Goal: Task Accomplishment & Management: Complete application form

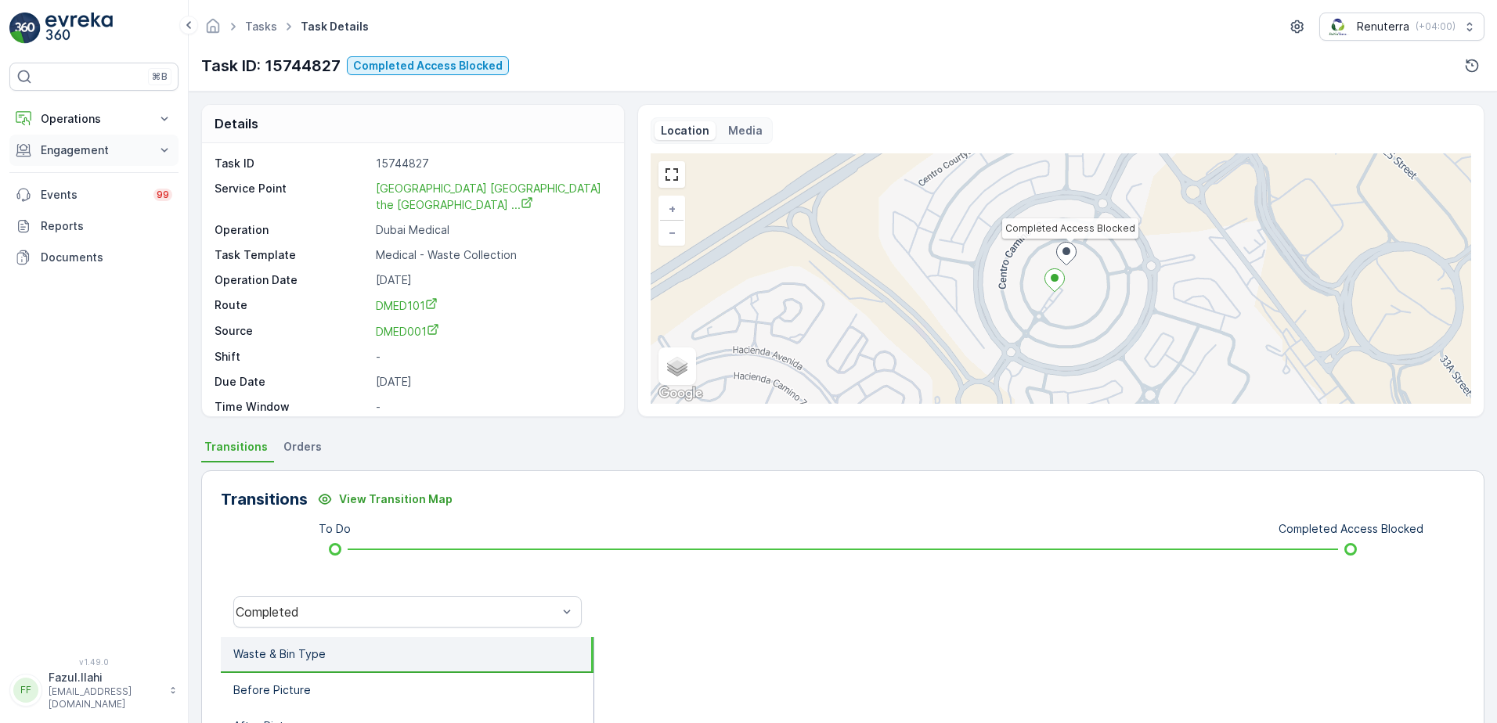
click at [81, 152] on p "Engagement" at bounding box center [94, 151] width 106 height 16
click at [104, 240] on p "Service Points" at bounding box center [78, 243] width 76 height 16
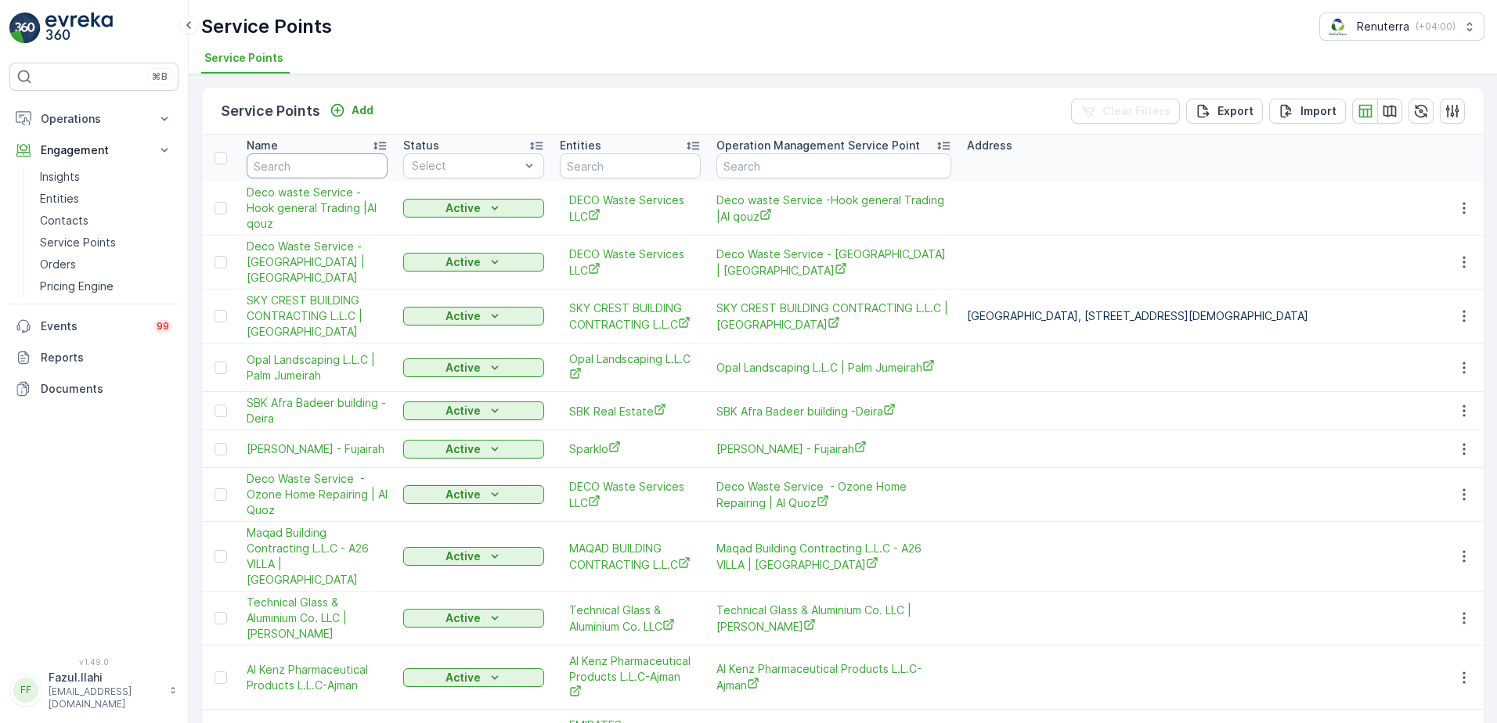
click at [301, 170] on input "text" at bounding box center [317, 165] width 141 height 25
type input "A"
click at [301, 170] on input "A" at bounding box center [317, 165] width 141 height 25
type input "Al"
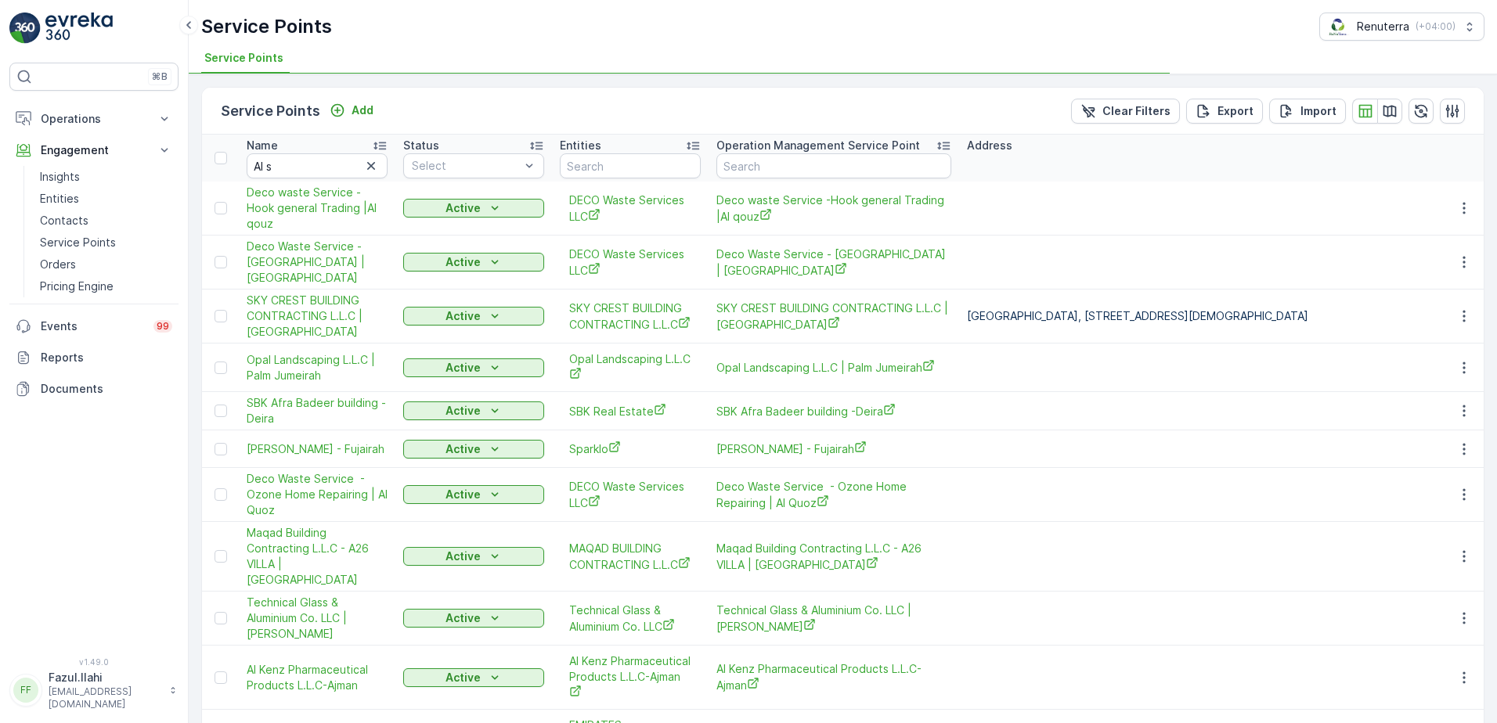
type input "Al"
click at [301, 170] on input "Al" at bounding box center [317, 165] width 141 height 25
type input "Al s"
click at [301, 170] on input "Al s" at bounding box center [317, 165] width 141 height 25
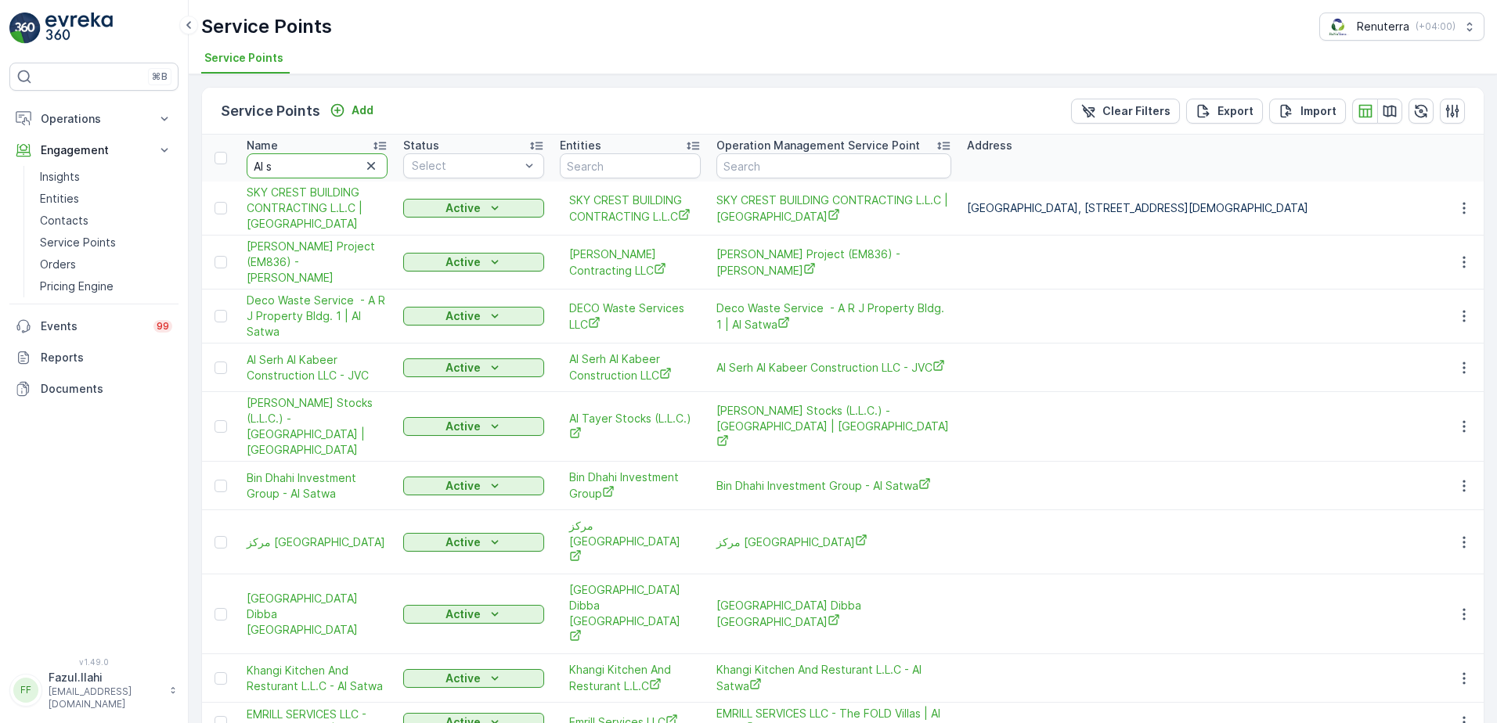
click at [301, 170] on input "Al s" at bounding box center [317, 165] width 141 height 25
type input "Al serh"
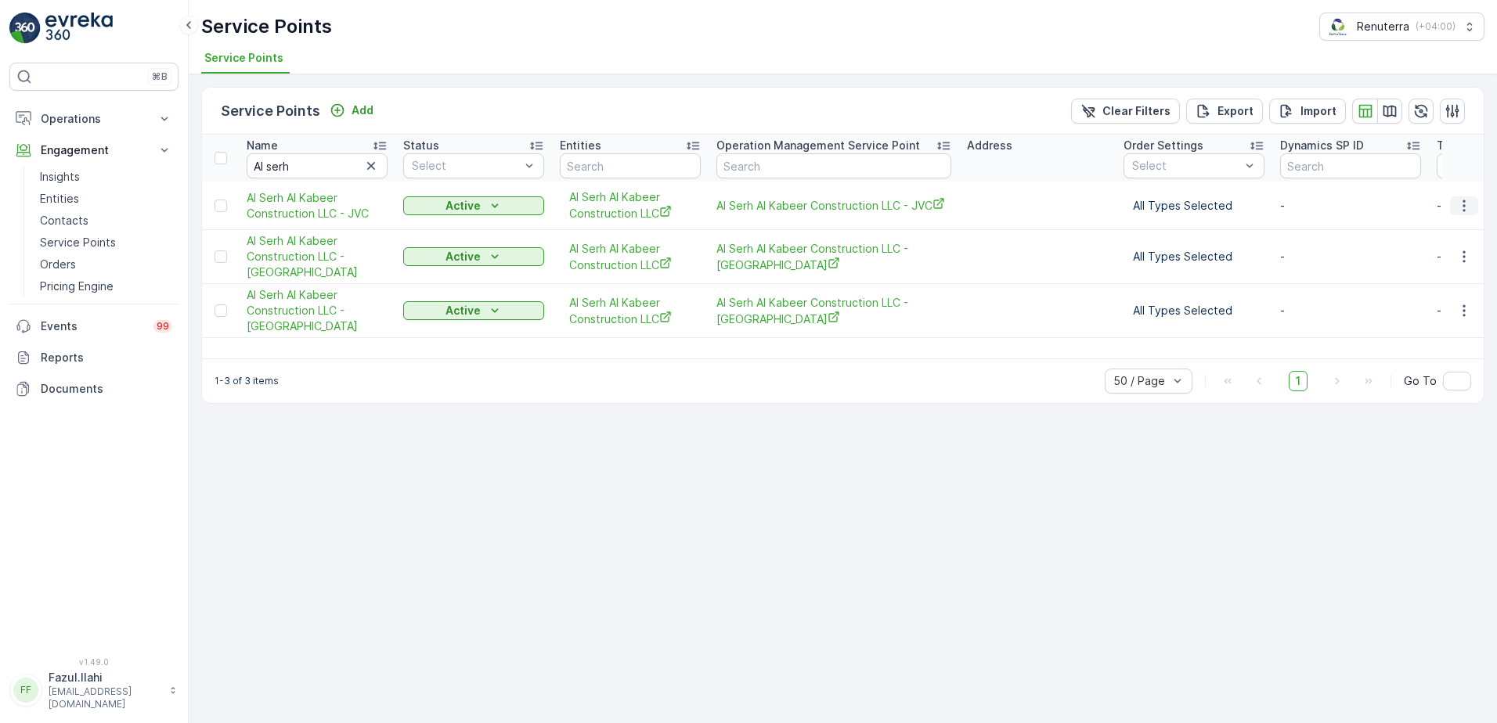
click at [1459, 208] on icon "button" at bounding box center [1464, 206] width 16 height 16
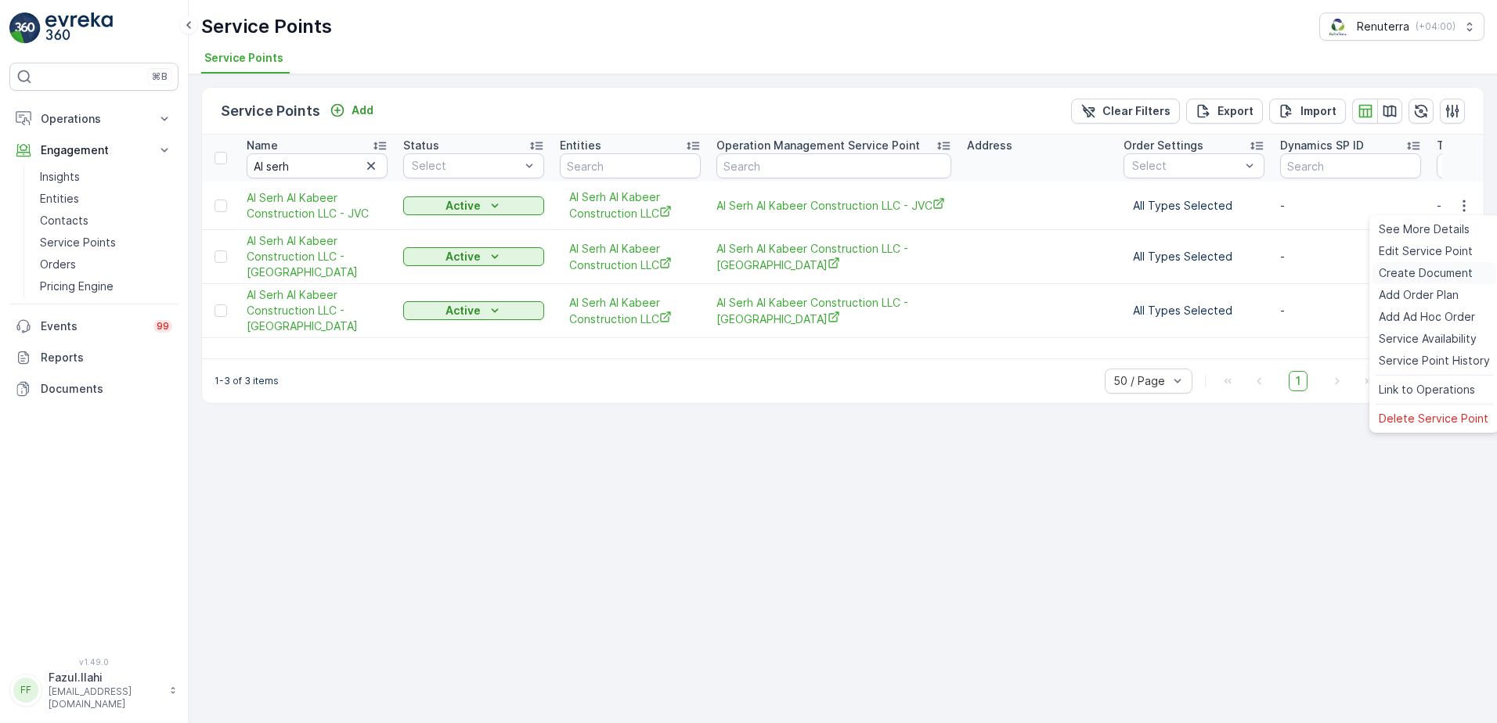
click at [1402, 273] on span "Create Document" at bounding box center [1426, 273] width 94 height 16
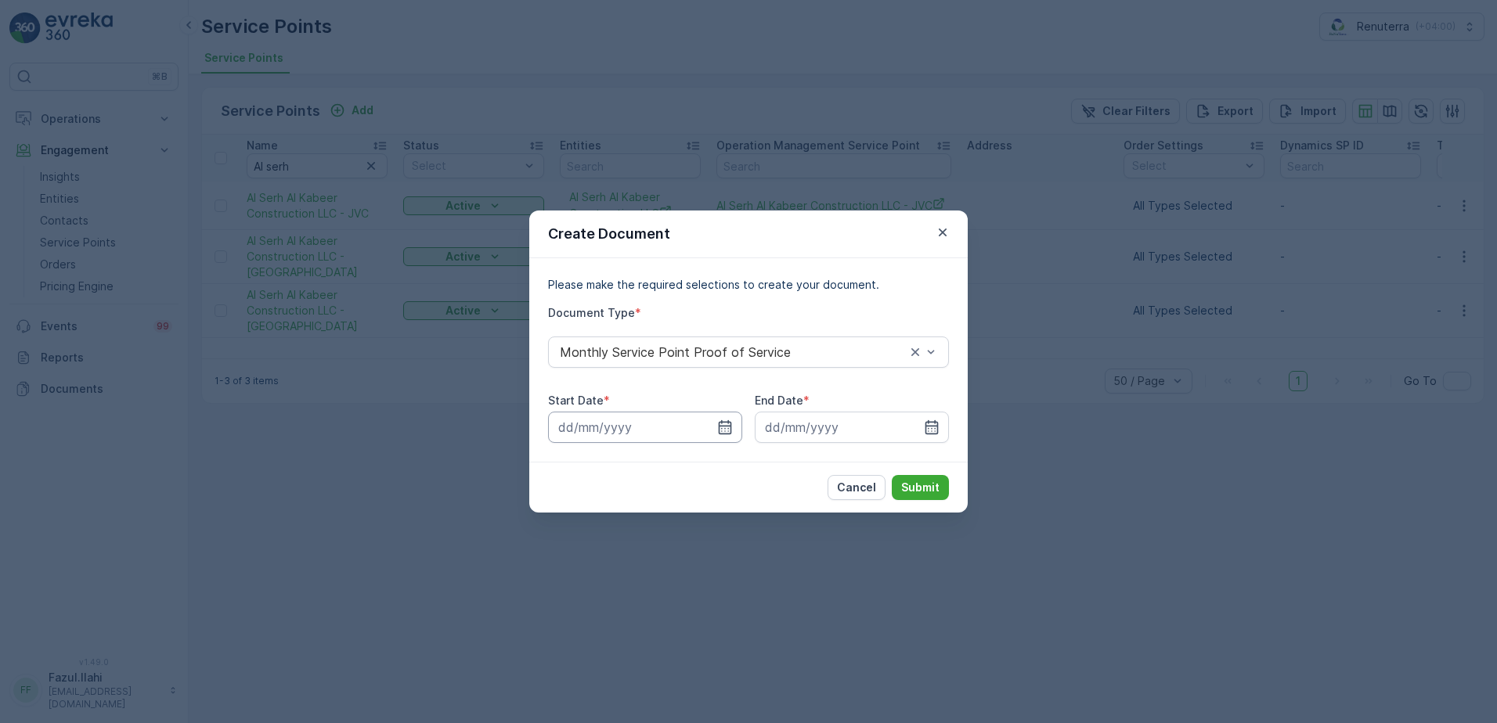
click at [716, 420] on input at bounding box center [645, 427] width 194 height 31
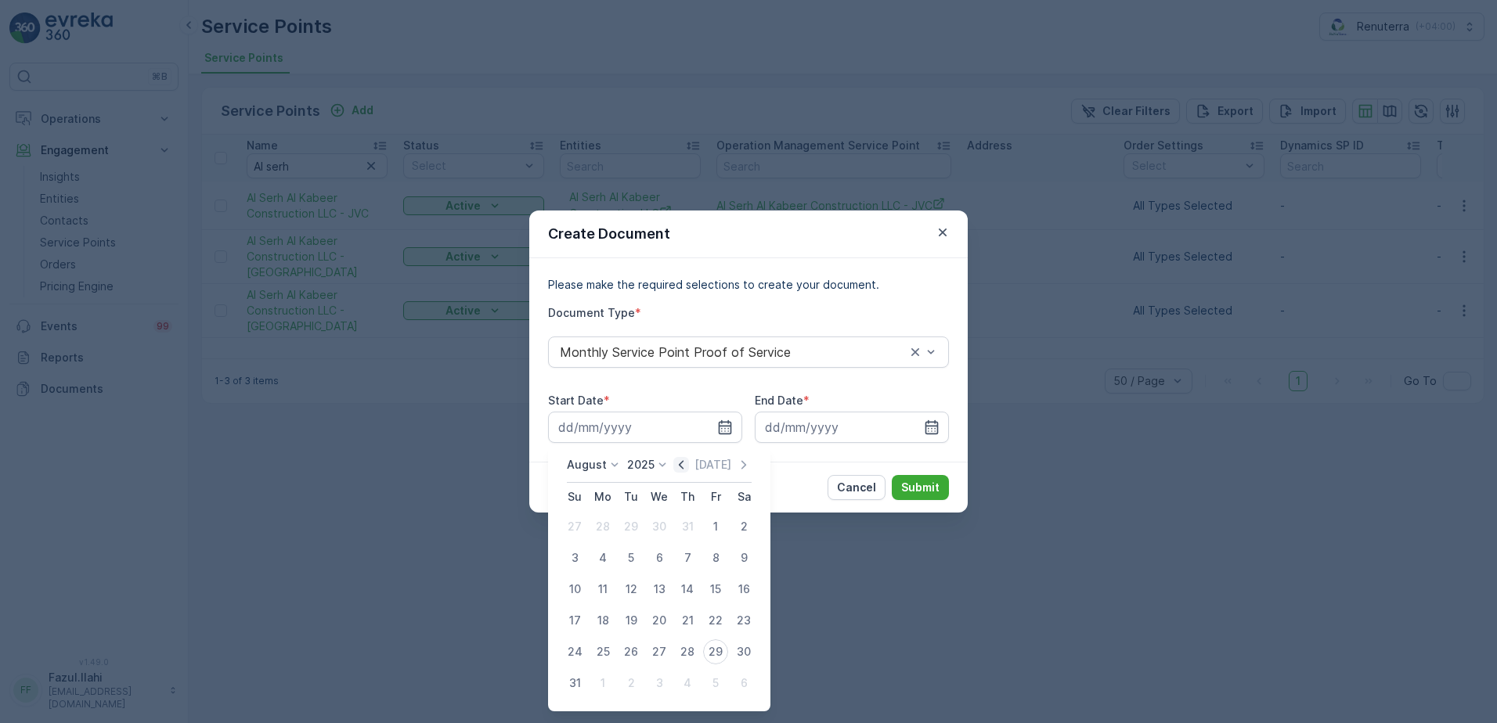
click at [684, 466] on icon "button" at bounding box center [681, 464] width 5 height 9
click at [684, 464] on icon "button" at bounding box center [681, 464] width 5 height 9
click at [572, 525] on div "1" at bounding box center [574, 526] width 25 height 25
type input "[DATE]"
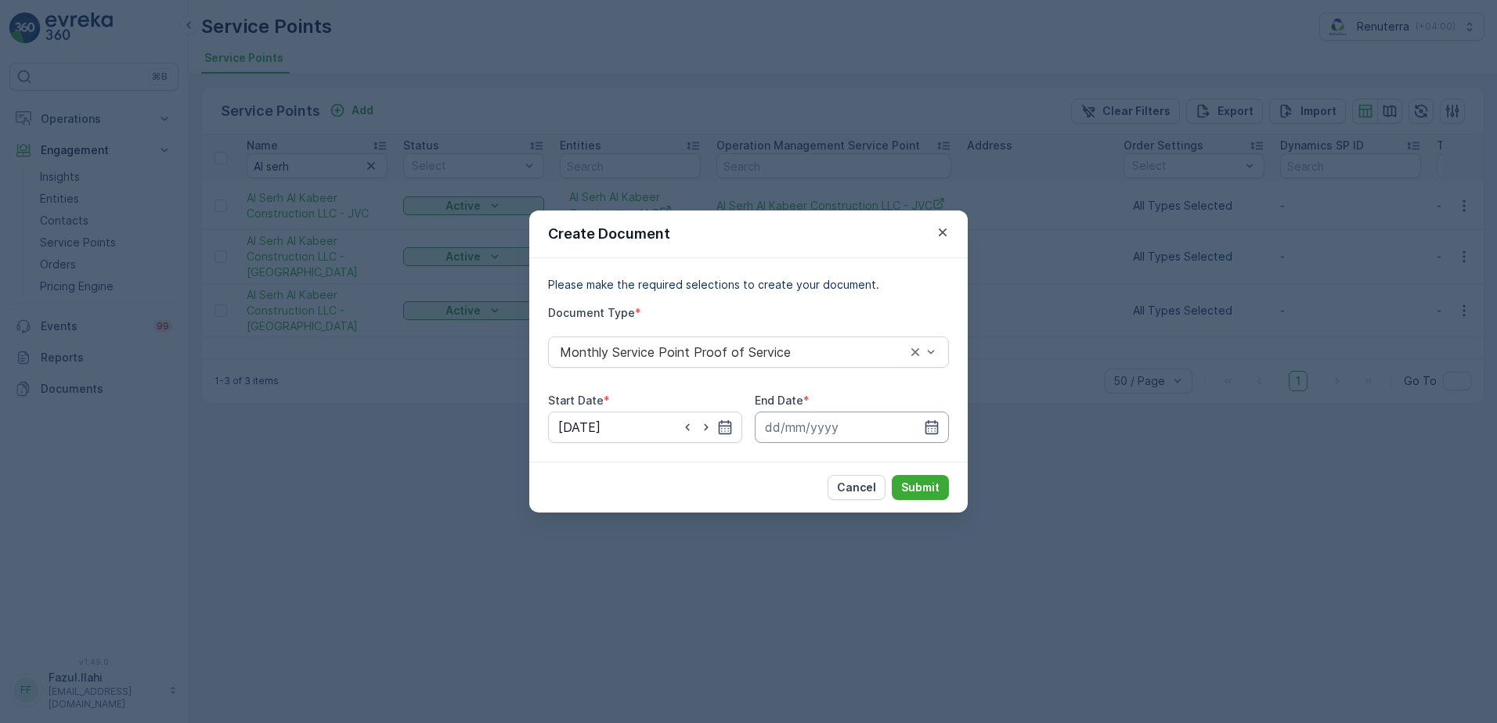
click at [940, 430] on input at bounding box center [852, 427] width 194 height 31
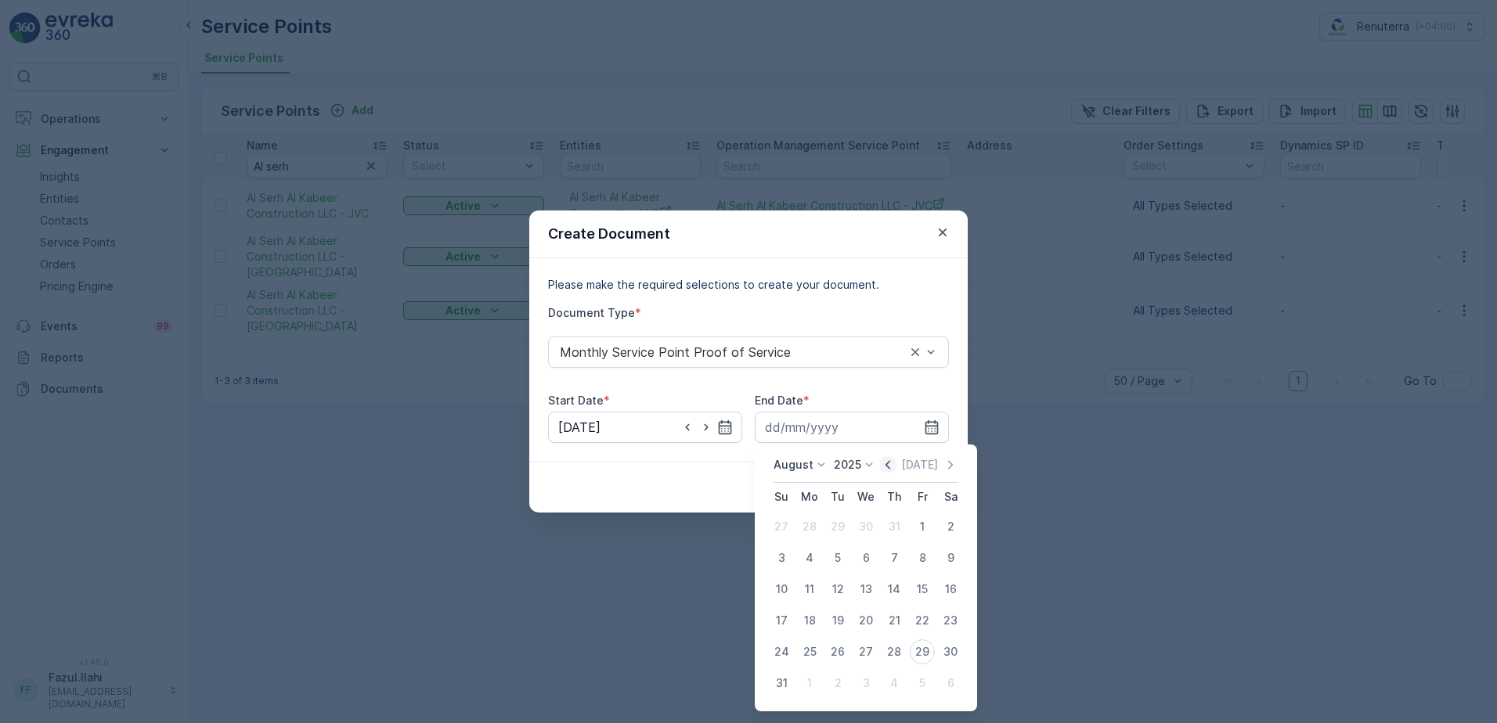
click at [888, 467] on icon "button" at bounding box center [888, 465] width 16 height 16
drag, startPoint x: 807, startPoint y: 658, endPoint x: 848, endPoint y: 588, distance: 81.4
click at [807, 656] on div "30" at bounding box center [809, 652] width 25 height 25
type input "[DATE]"
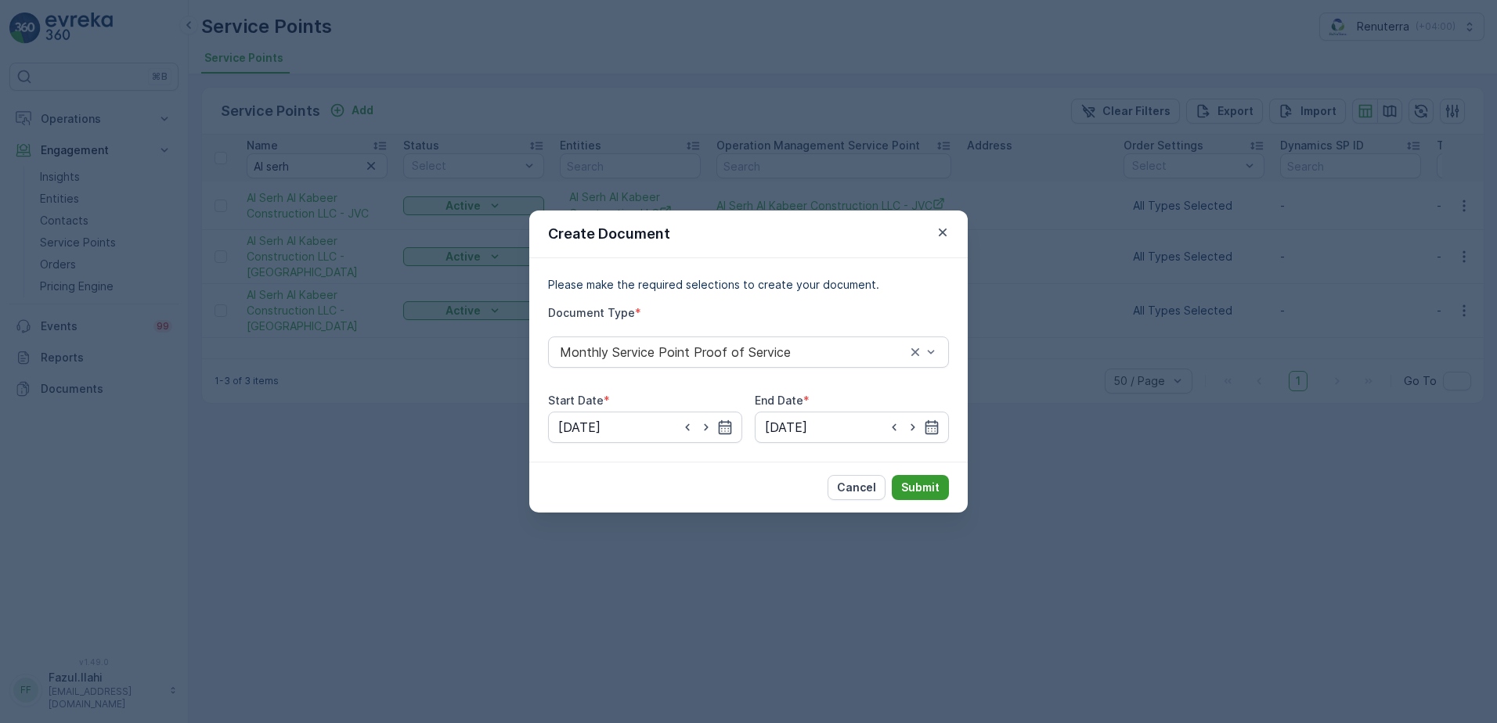
click at [918, 482] on p "Submit" at bounding box center [920, 488] width 38 height 16
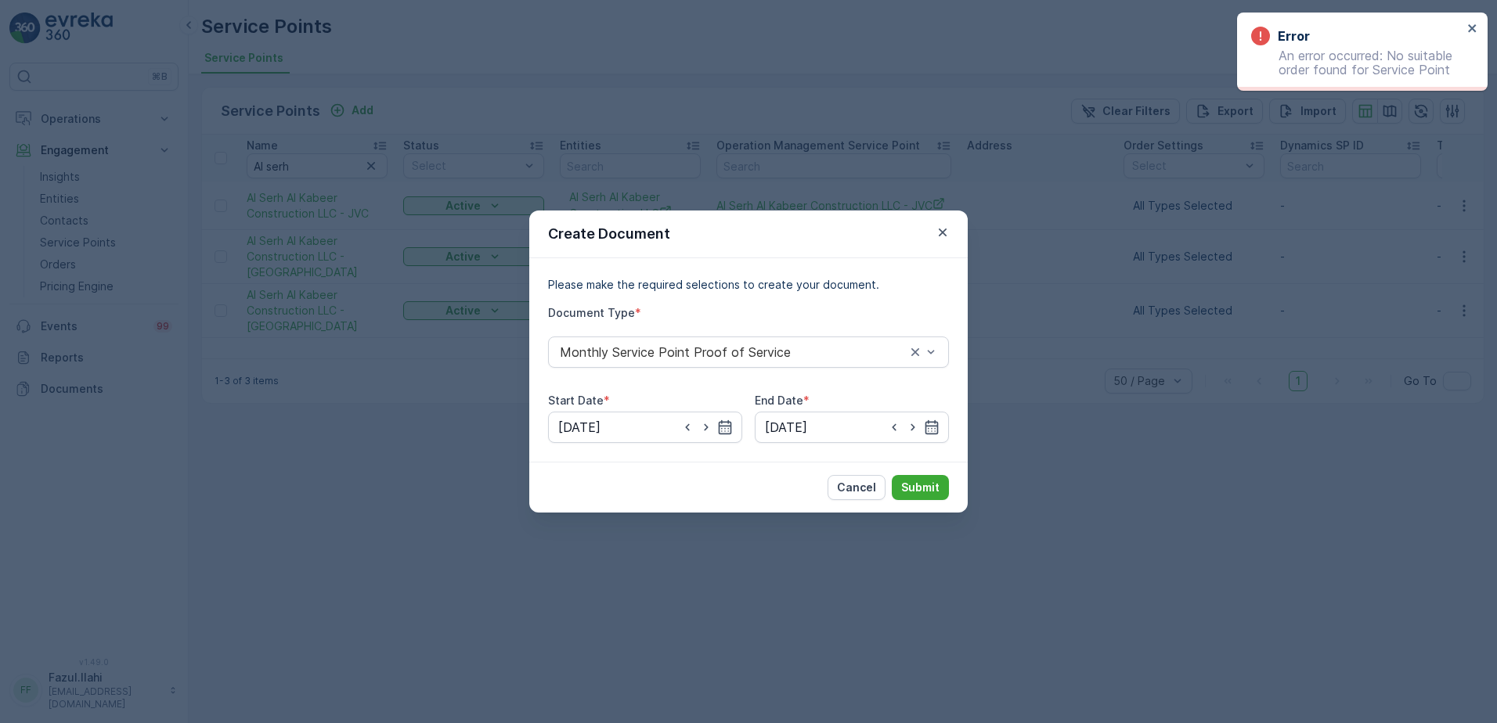
click at [955, 233] on div "Create Document" at bounding box center [748, 235] width 438 height 48
click at [944, 227] on icon "button" at bounding box center [943, 233] width 16 height 16
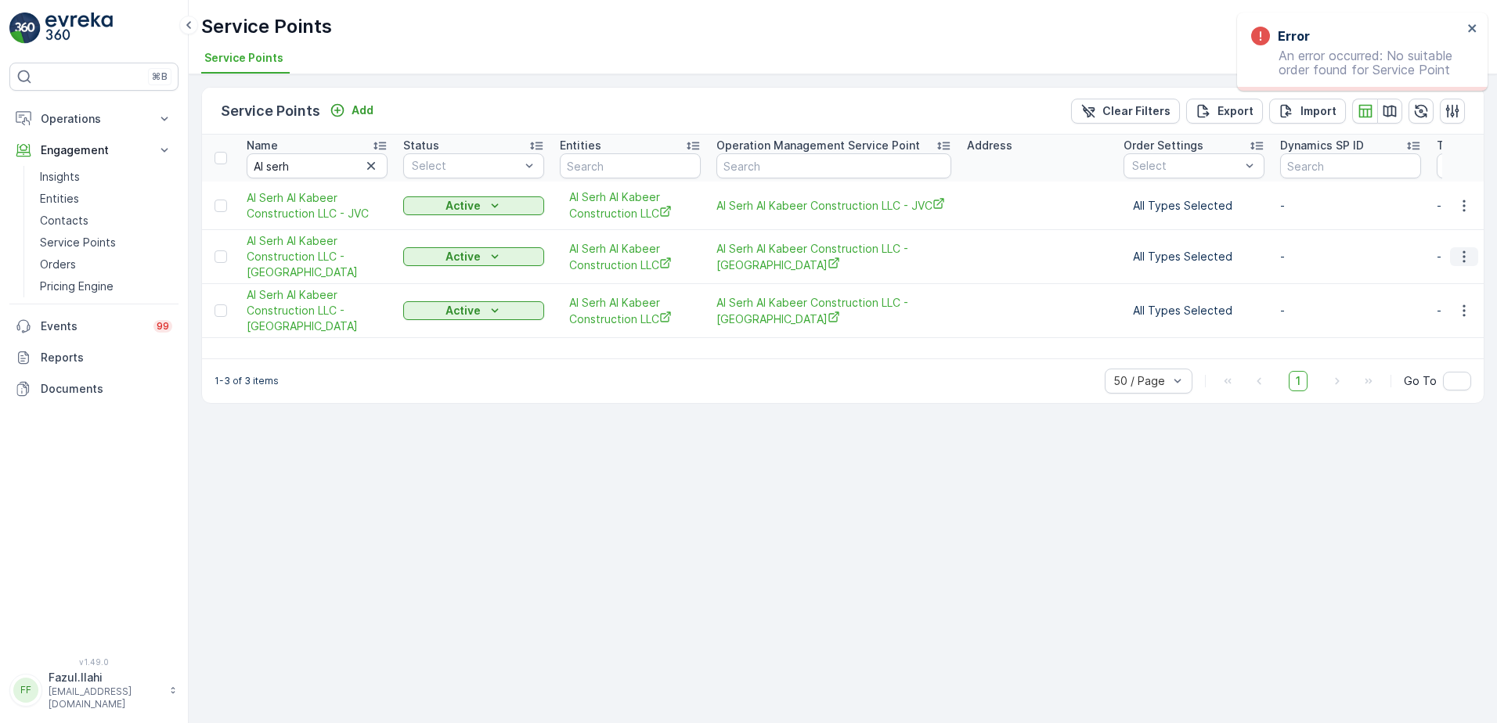
click at [1456, 262] on icon "button" at bounding box center [1464, 257] width 16 height 16
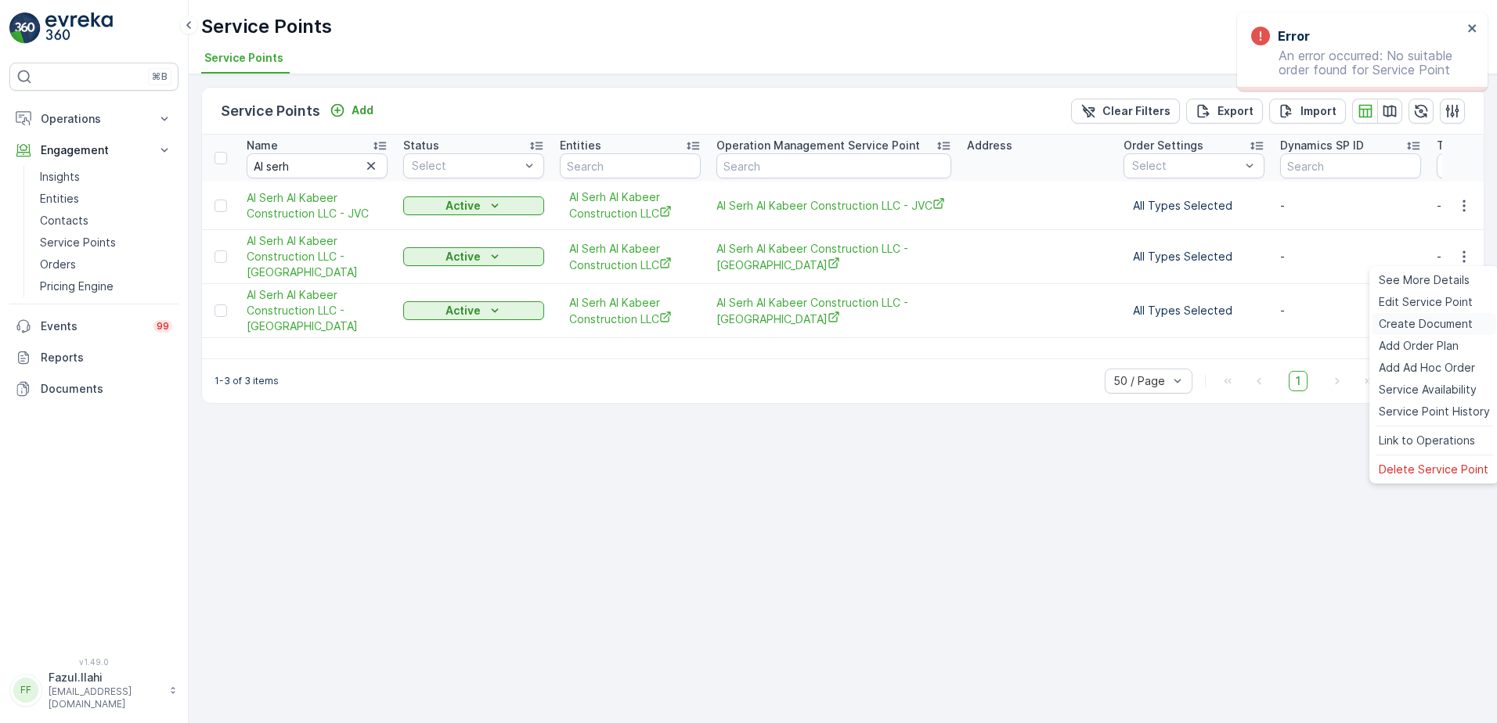
click at [1391, 326] on span "Create Document" at bounding box center [1426, 324] width 94 height 16
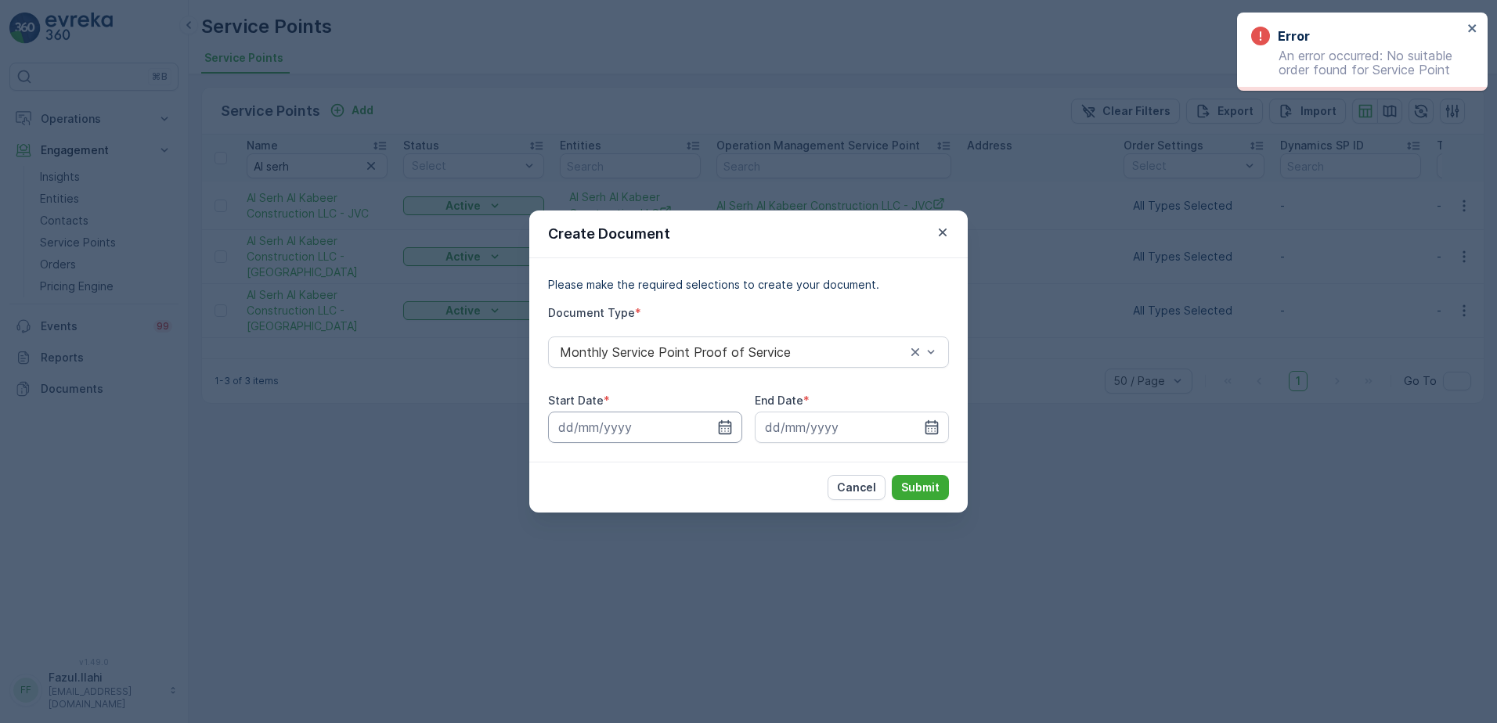
click at [733, 427] on input at bounding box center [645, 427] width 194 height 31
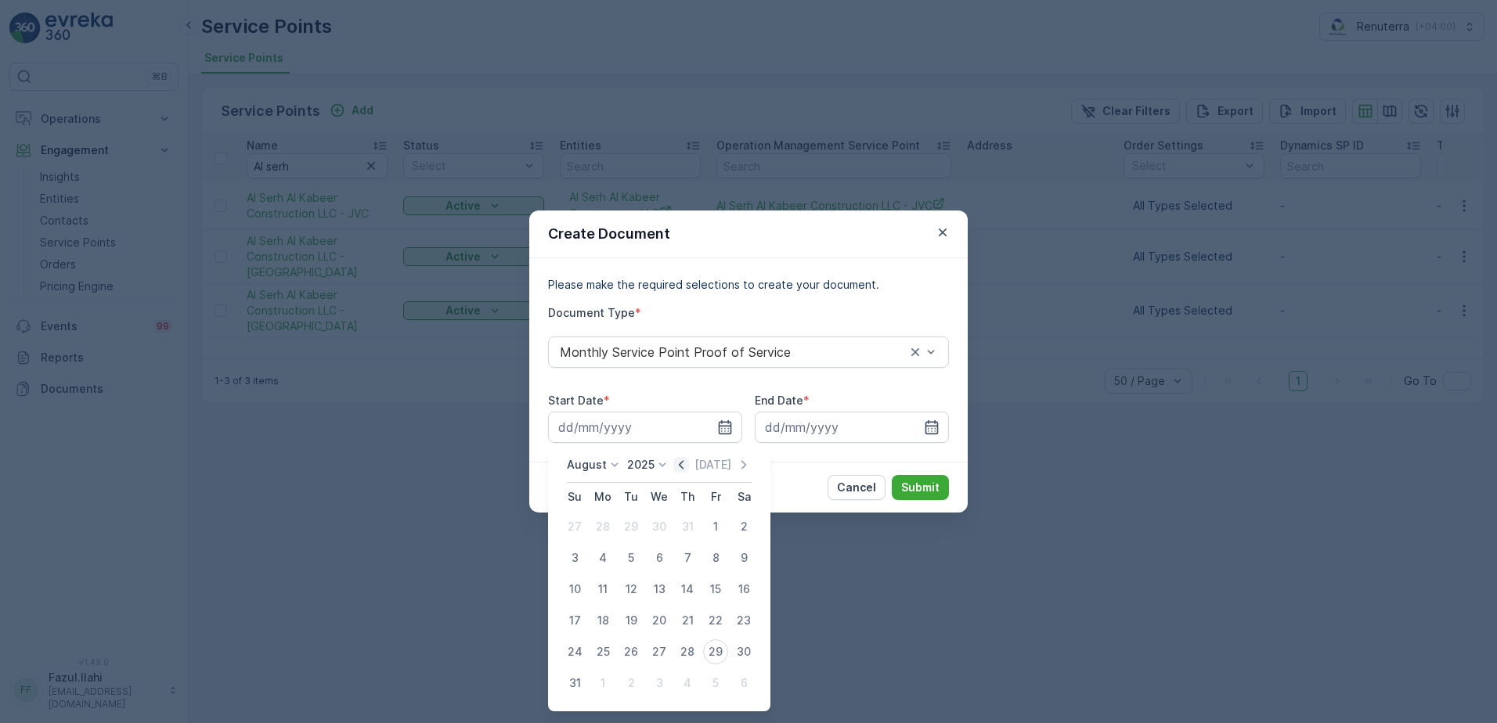
click at [689, 464] on icon "button" at bounding box center [681, 465] width 16 height 16
click at [574, 534] on div "1" at bounding box center [574, 526] width 25 height 25
type input "[DATE]"
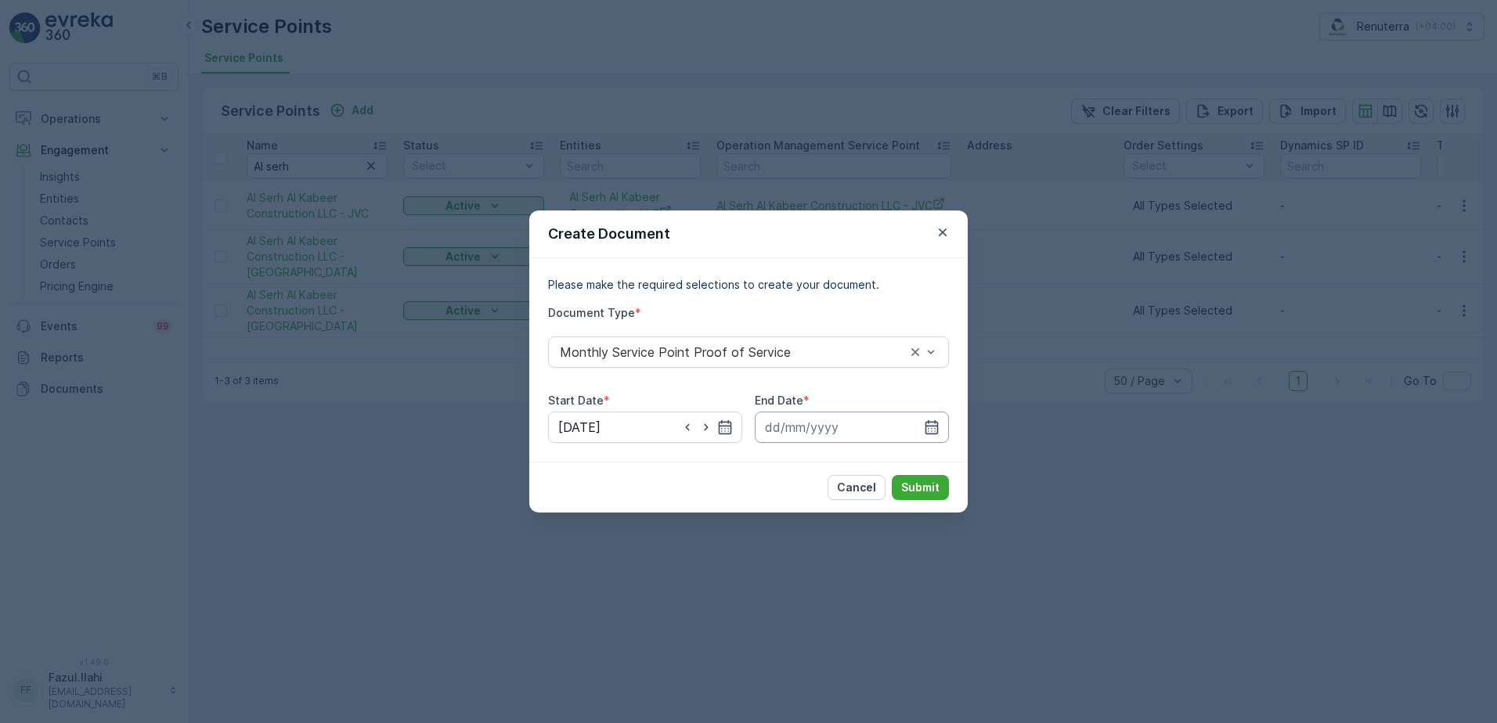
click at [931, 435] on input at bounding box center [852, 427] width 194 height 31
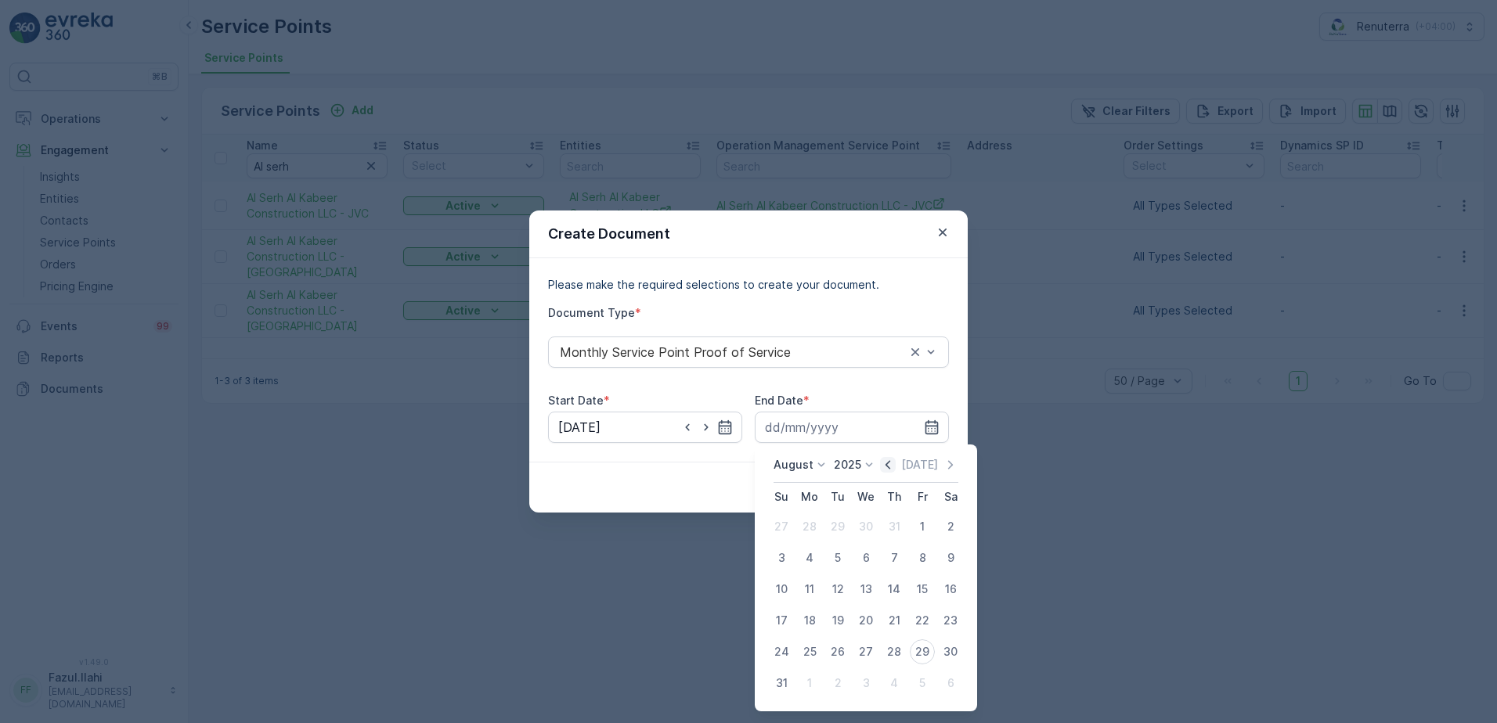
click at [889, 464] on icon "button" at bounding box center [888, 465] width 16 height 16
click at [896, 467] on icon "button" at bounding box center [888, 465] width 16 height 16
click at [809, 656] on div "30" at bounding box center [809, 652] width 25 height 25
type input "[DATE]"
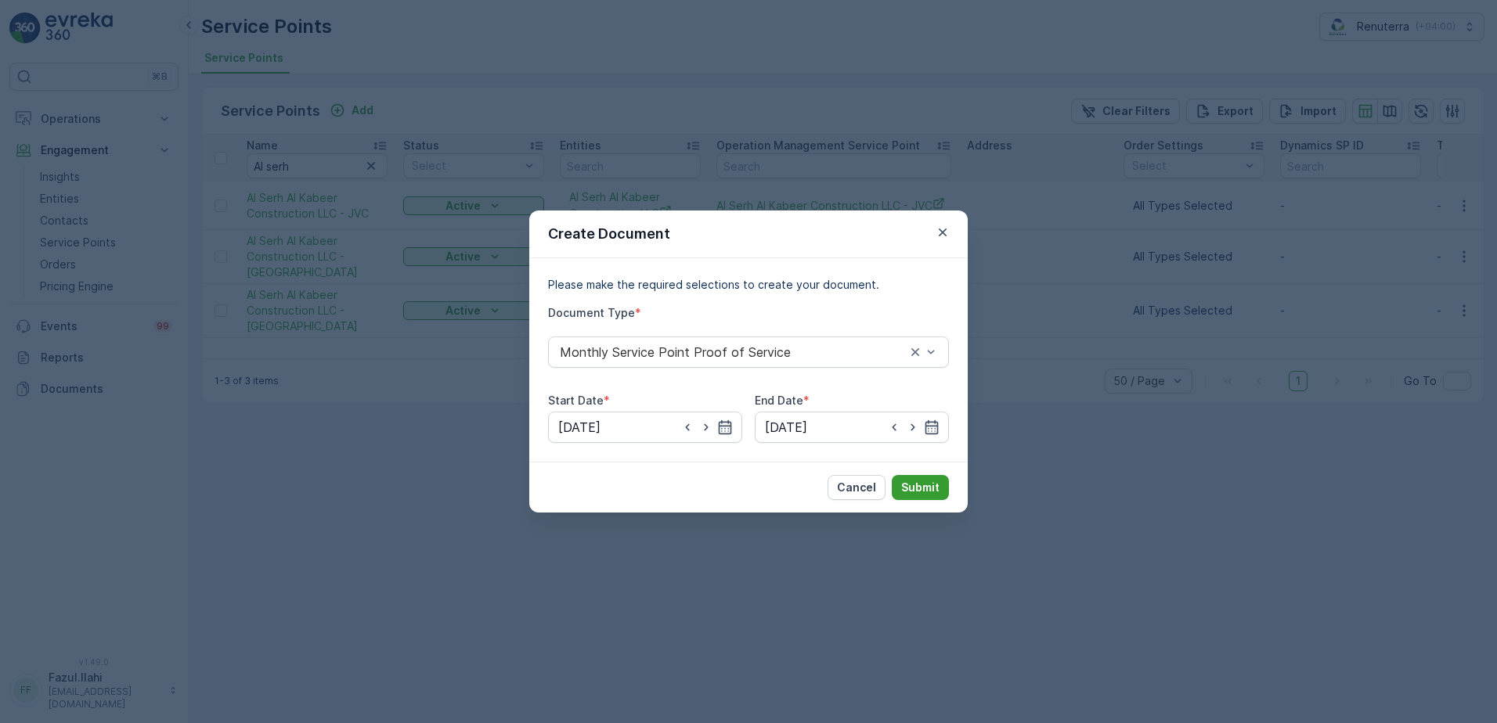
click at [922, 492] on p "Submit" at bounding box center [920, 488] width 38 height 16
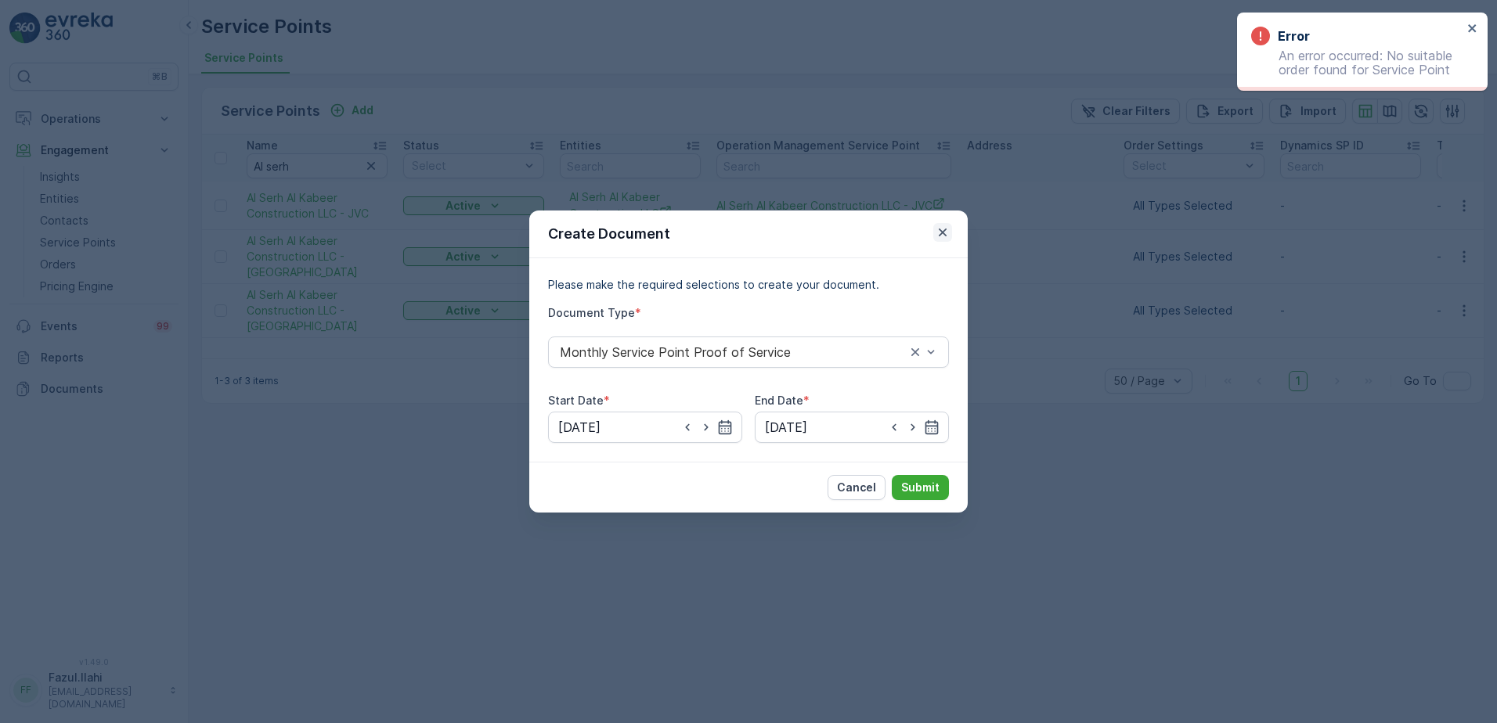
click at [938, 236] on icon "button" at bounding box center [943, 233] width 16 height 16
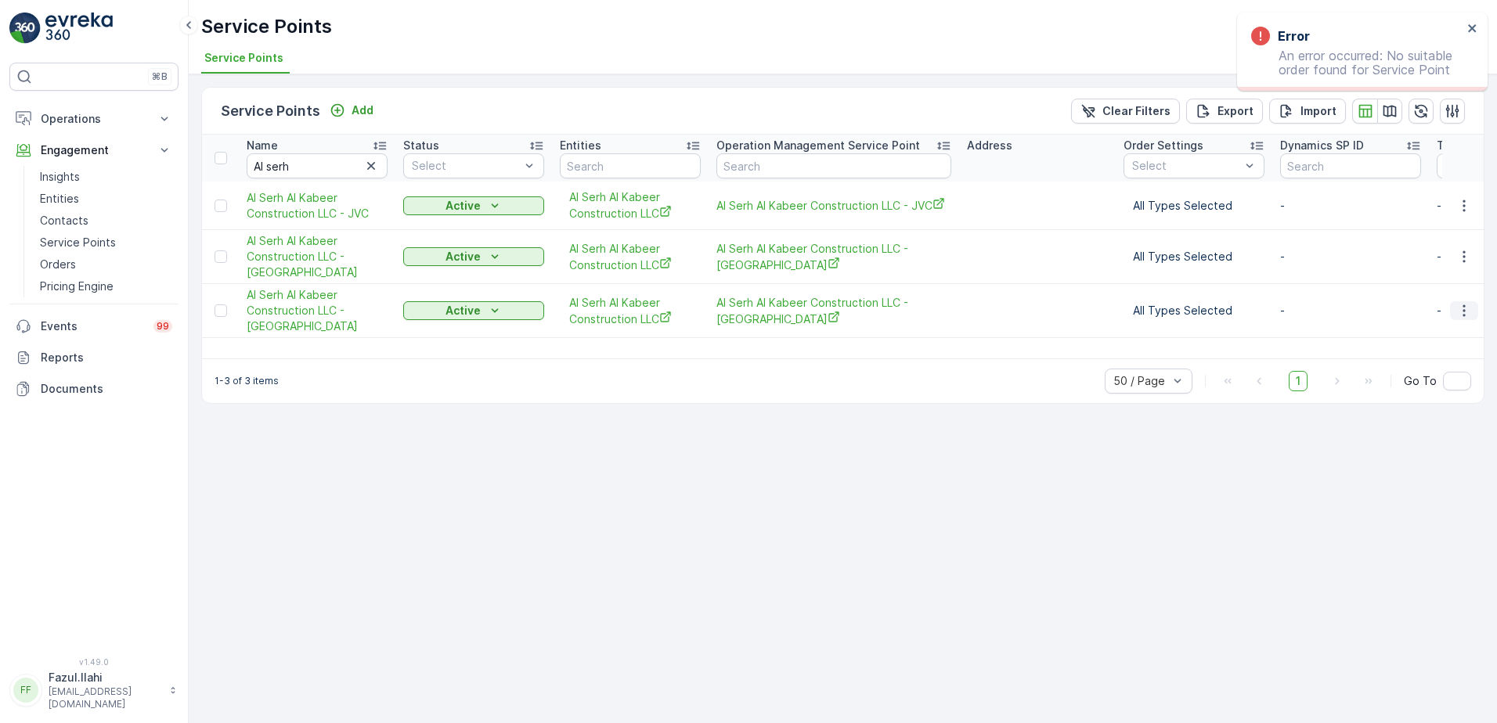
click at [1470, 306] on icon "button" at bounding box center [1464, 311] width 16 height 16
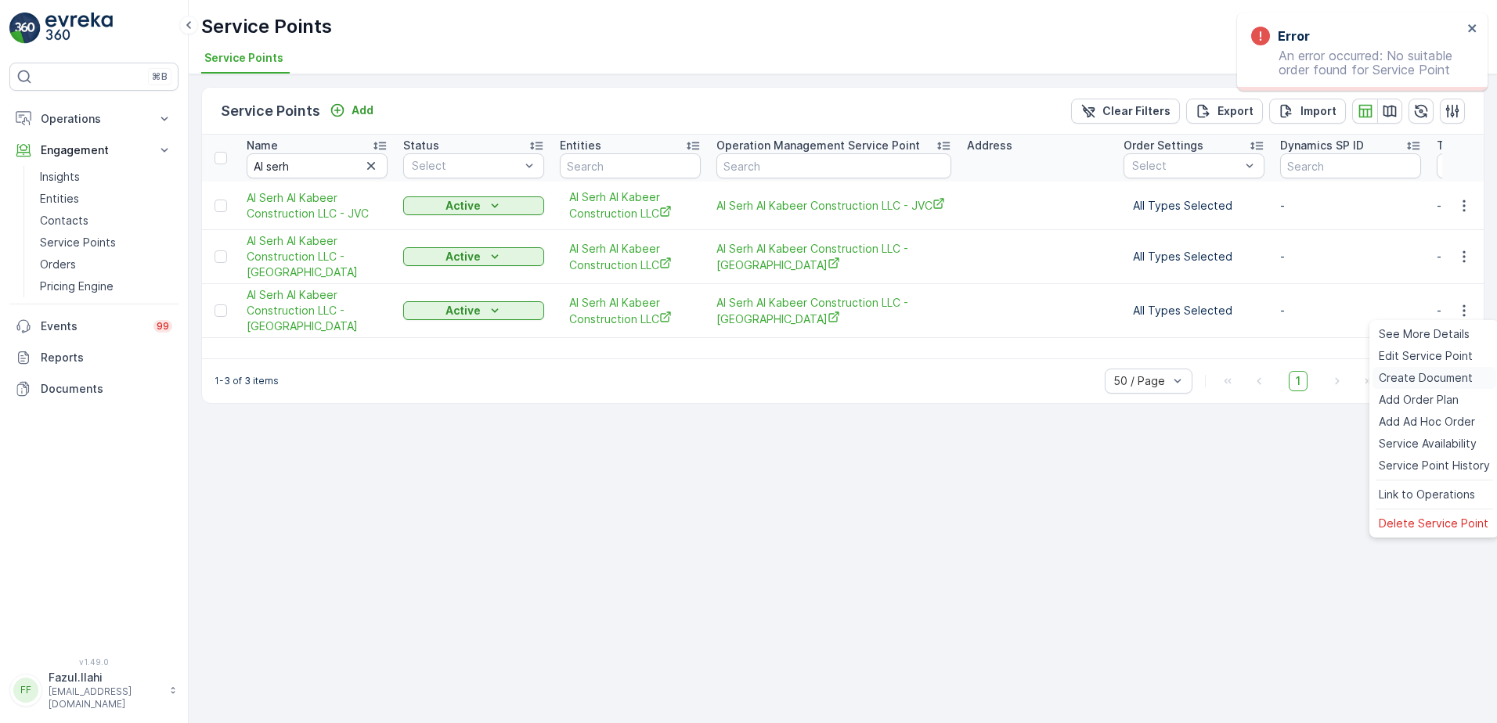
click at [1395, 383] on span "Create Document" at bounding box center [1426, 378] width 94 height 16
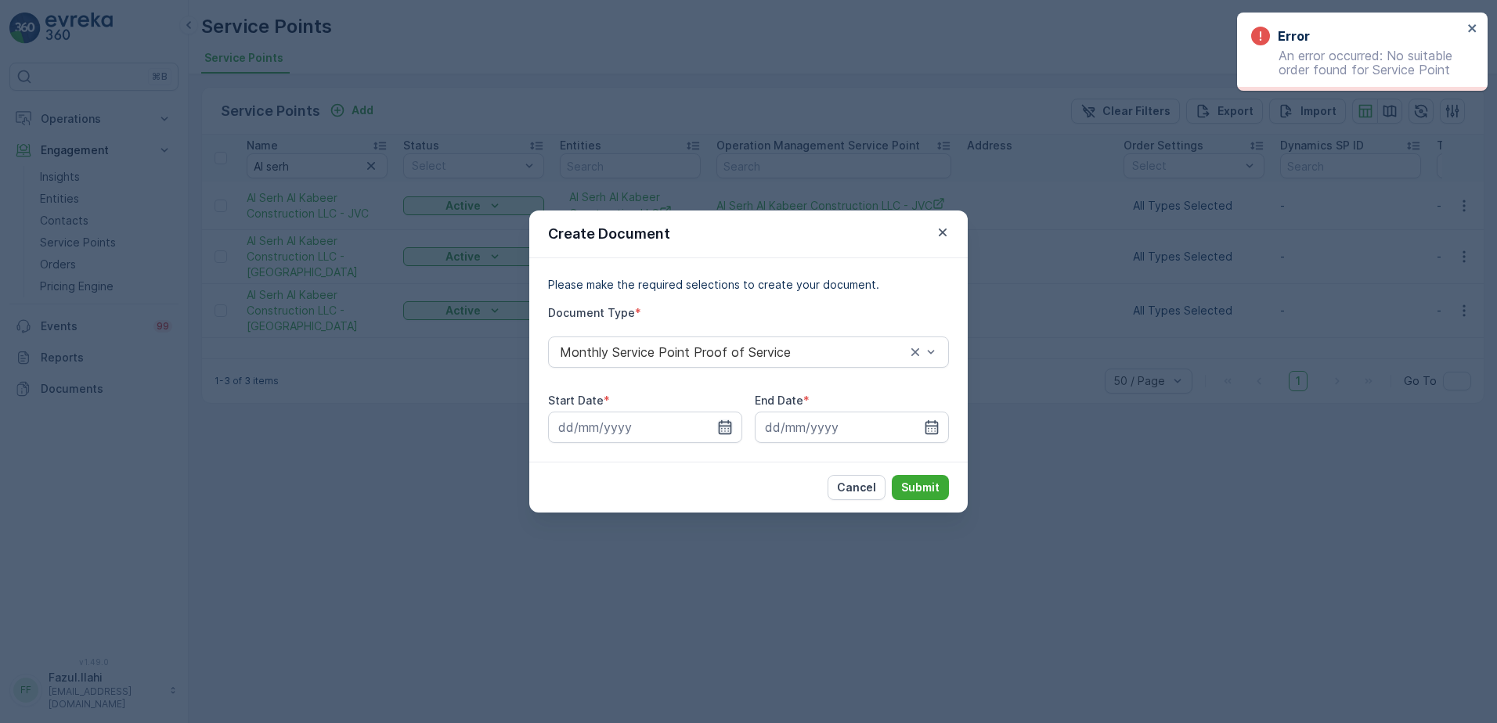
click at [727, 421] on icon "button" at bounding box center [725, 428] width 16 height 16
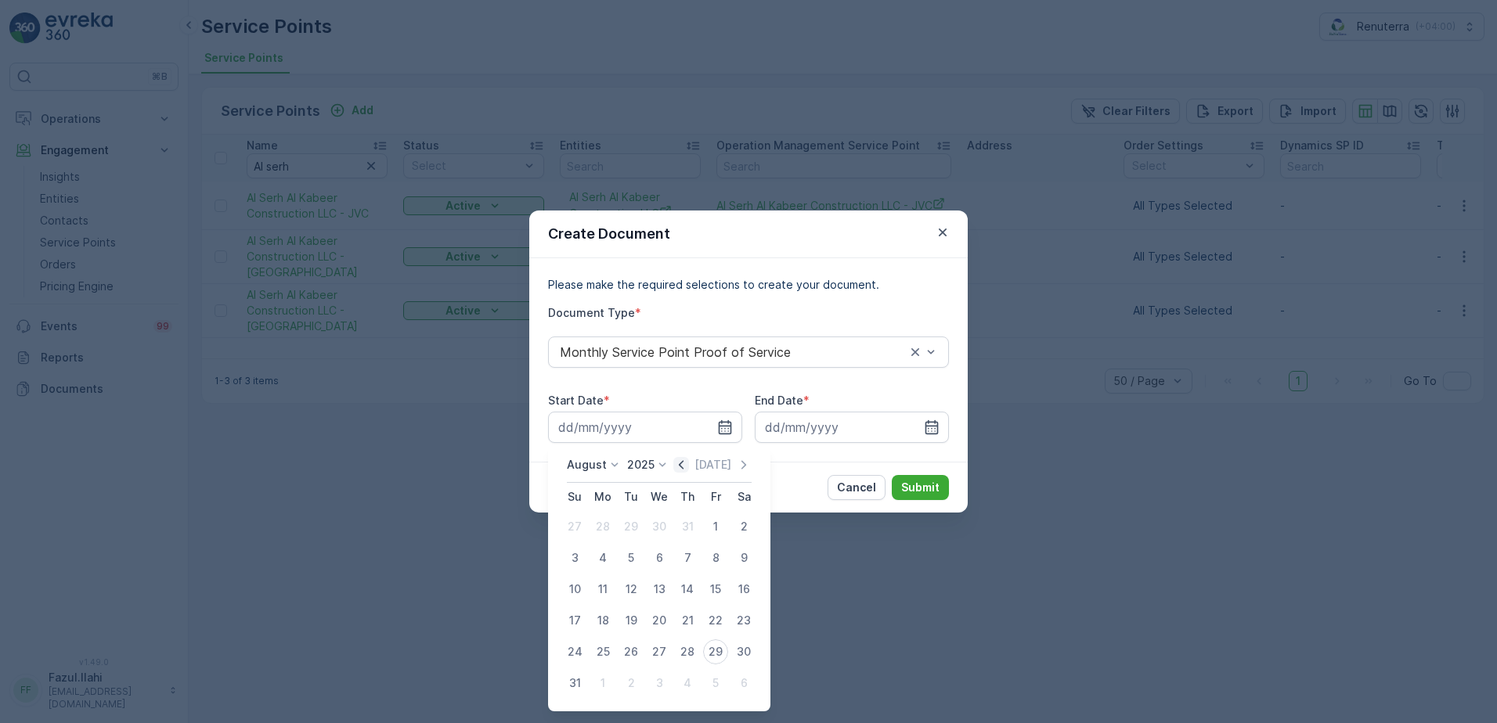
click at [686, 462] on icon "button" at bounding box center [681, 465] width 16 height 16
click at [579, 522] on div "1" at bounding box center [574, 526] width 25 height 25
type input "[DATE]"
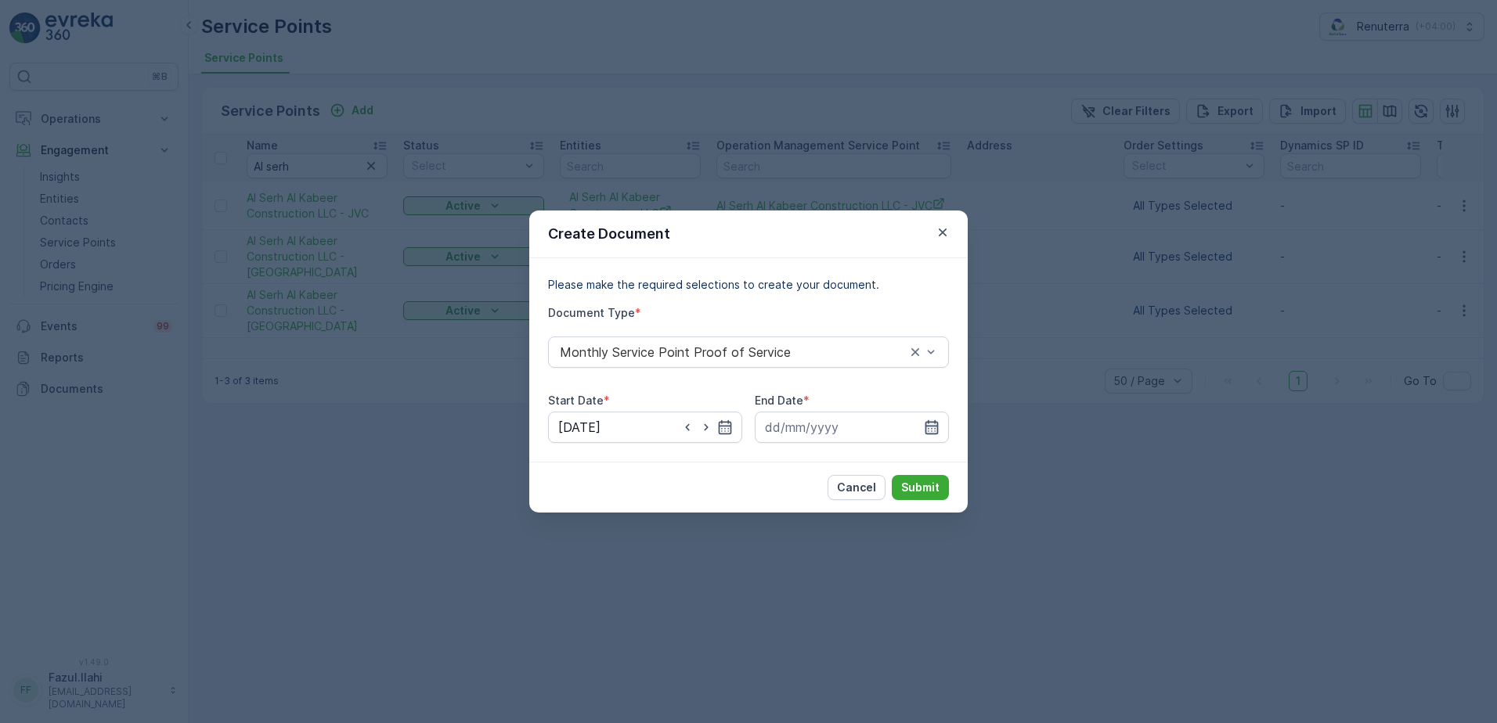
click at [926, 430] on icon "button" at bounding box center [931, 427] width 13 height 14
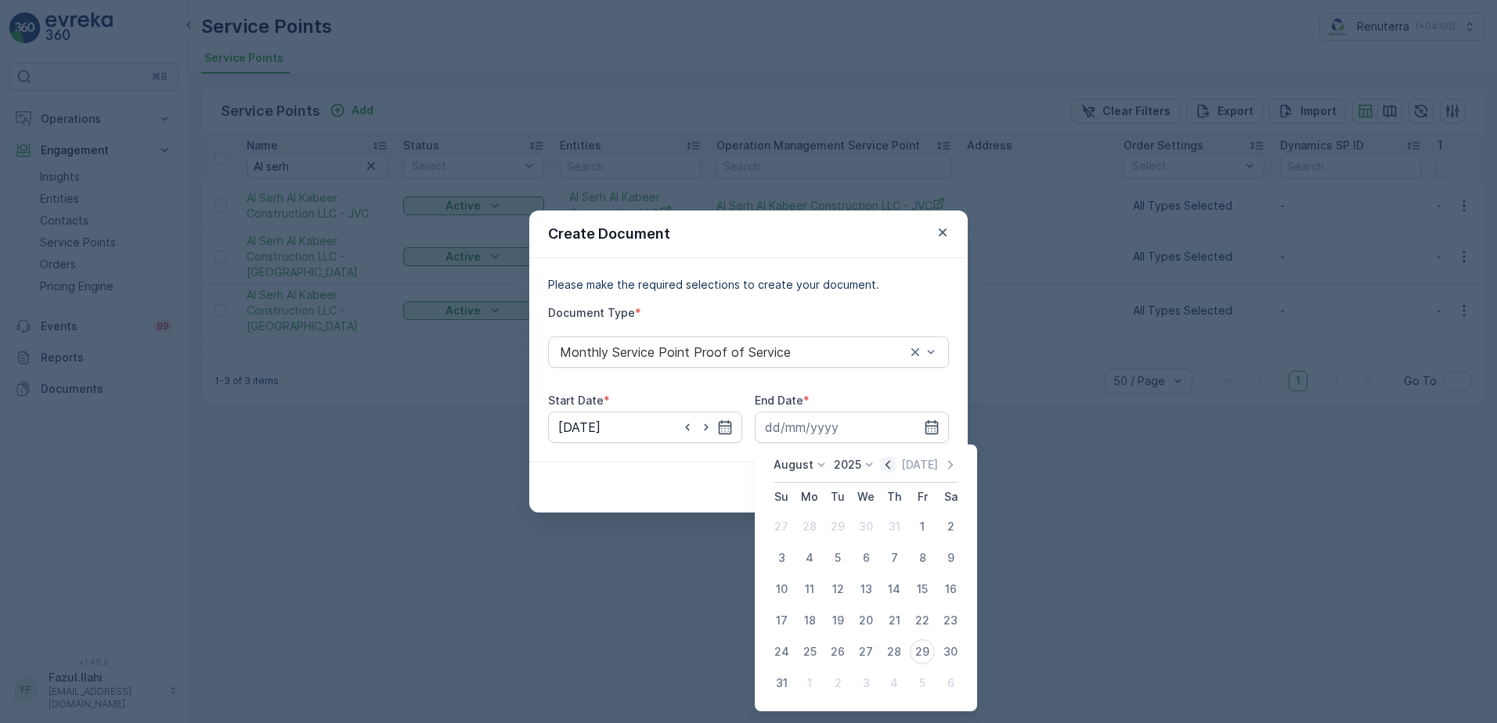
click at [886, 462] on icon "button" at bounding box center [888, 465] width 16 height 16
click at [895, 464] on icon "button" at bounding box center [888, 465] width 16 height 16
click at [814, 653] on div "30" at bounding box center [809, 652] width 25 height 25
type input "[DATE]"
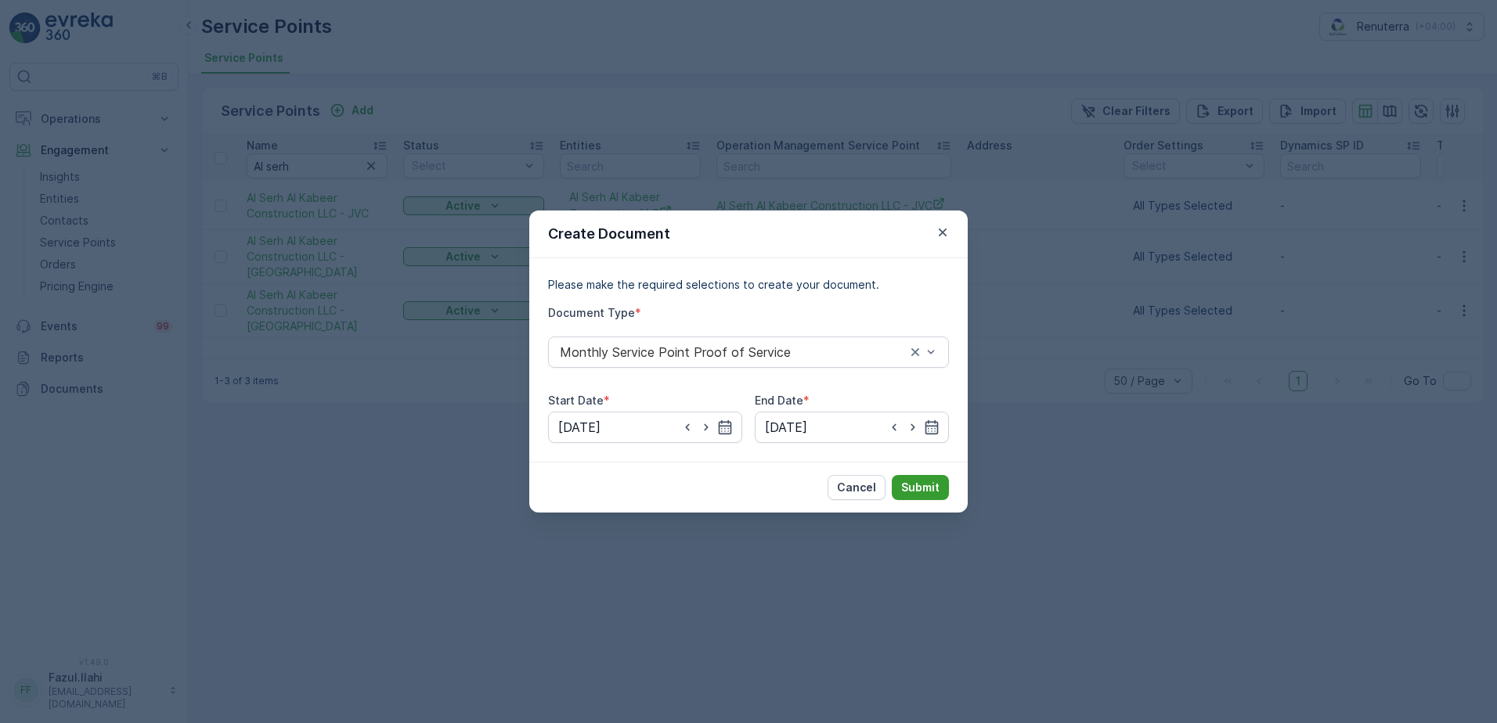
click at [922, 493] on p "Submit" at bounding box center [920, 488] width 38 height 16
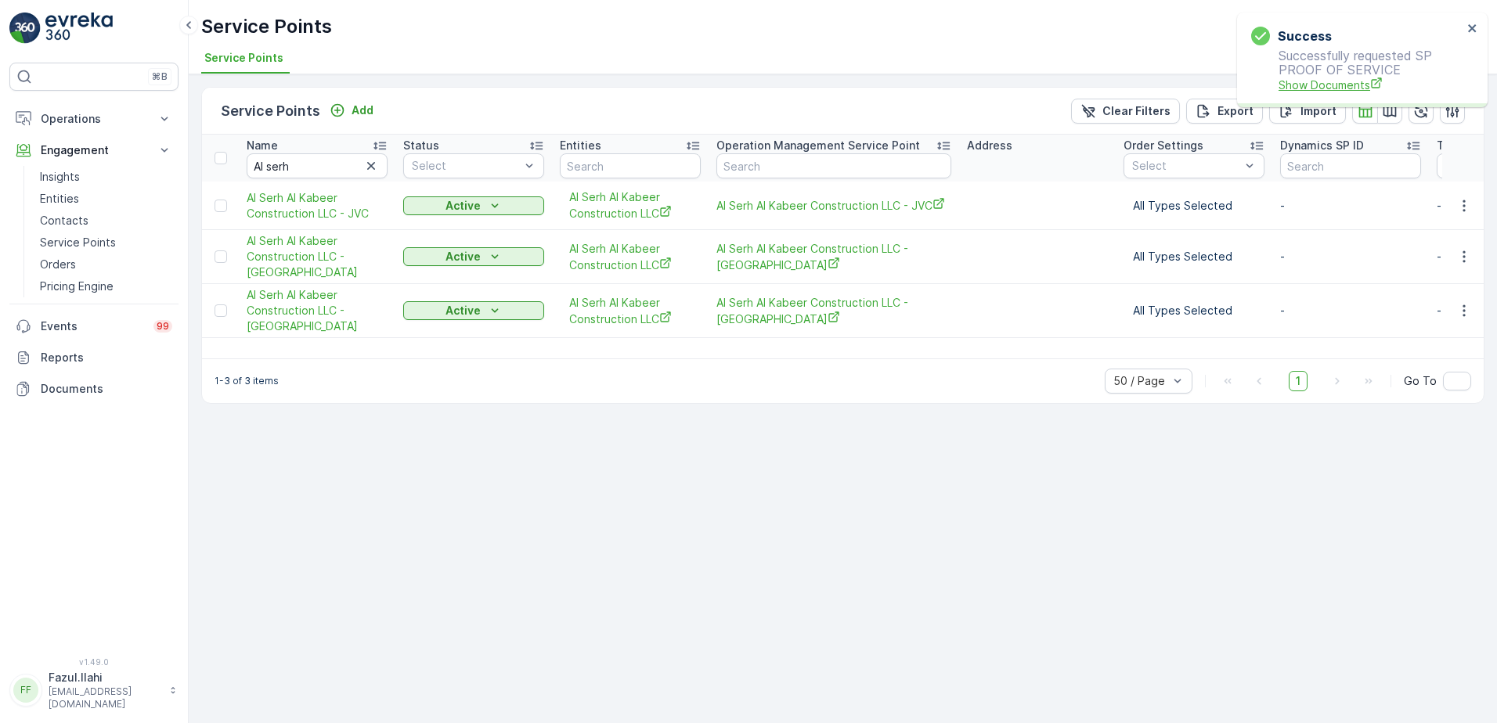
click at [1329, 83] on span "Show Documents" at bounding box center [1371, 85] width 184 height 16
click at [1460, 310] on icon "button" at bounding box center [1464, 311] width 16 height 16
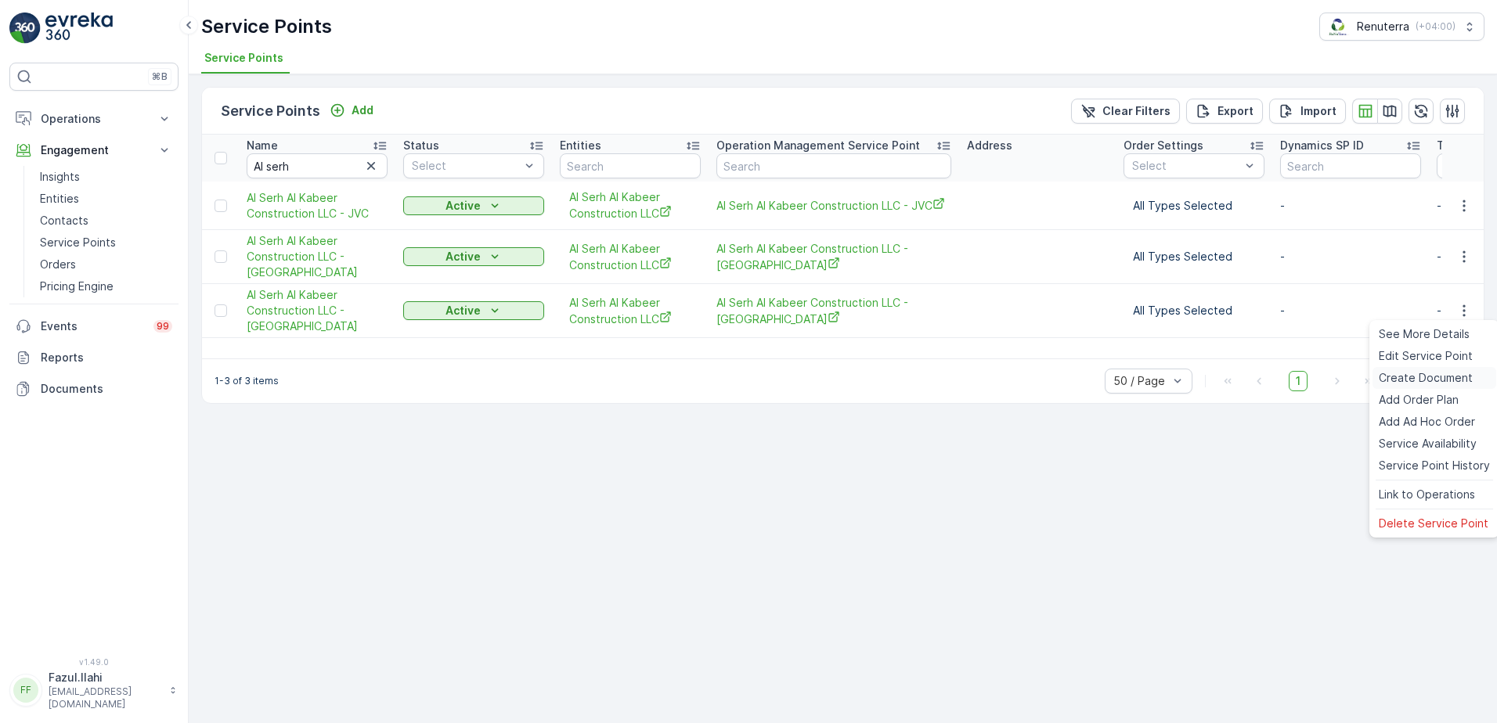
click at [1419, 376] on span "Create Document" at bounding box center [1426, 378] width 94 height 16
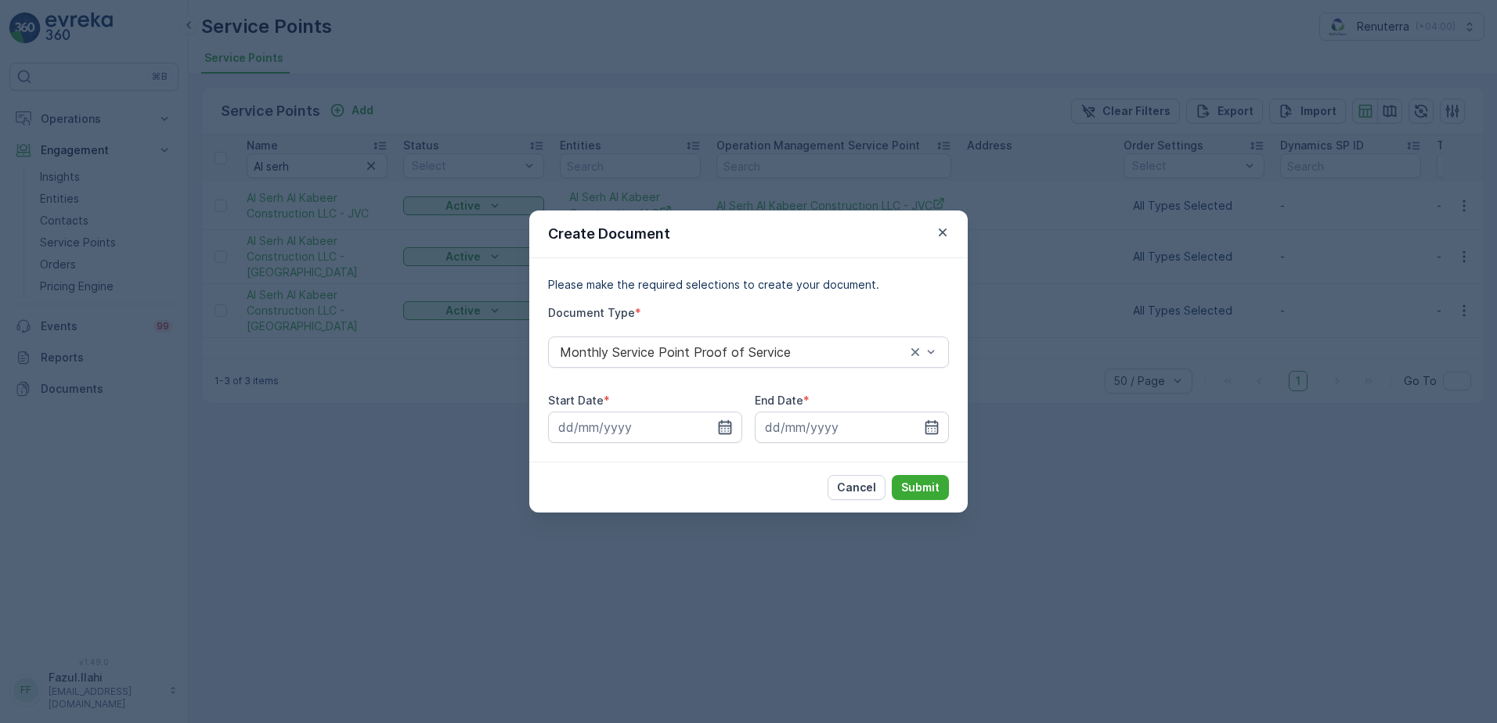
click at [719, 430] on icon "button" at bounding box center [725, 427] width 13 height 14
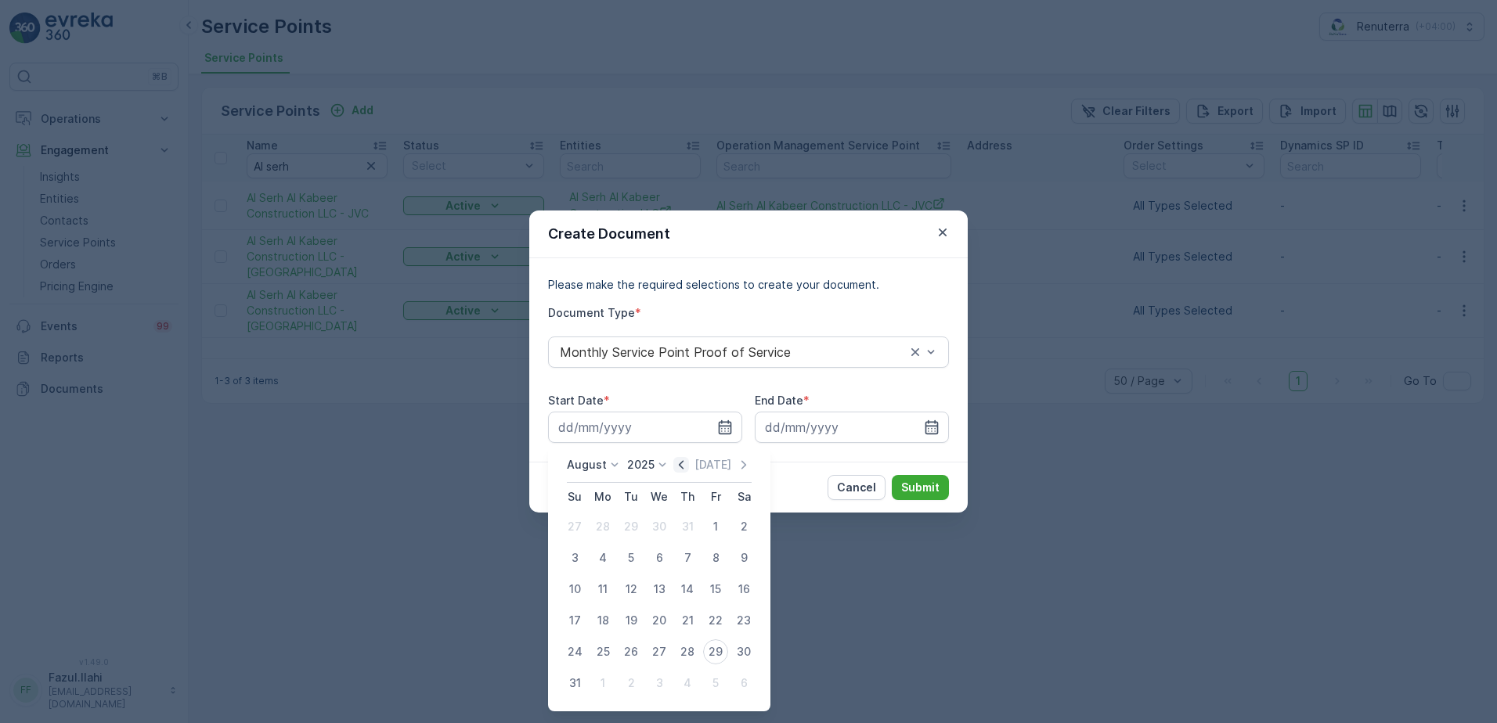
click at [684, 465] on icon "button" at bounding box center [681, 464] width 5 height 9
click at [633, 530] on div "1" at bounding box center [631, 526] width 25 height 25
type input "[DATE]"
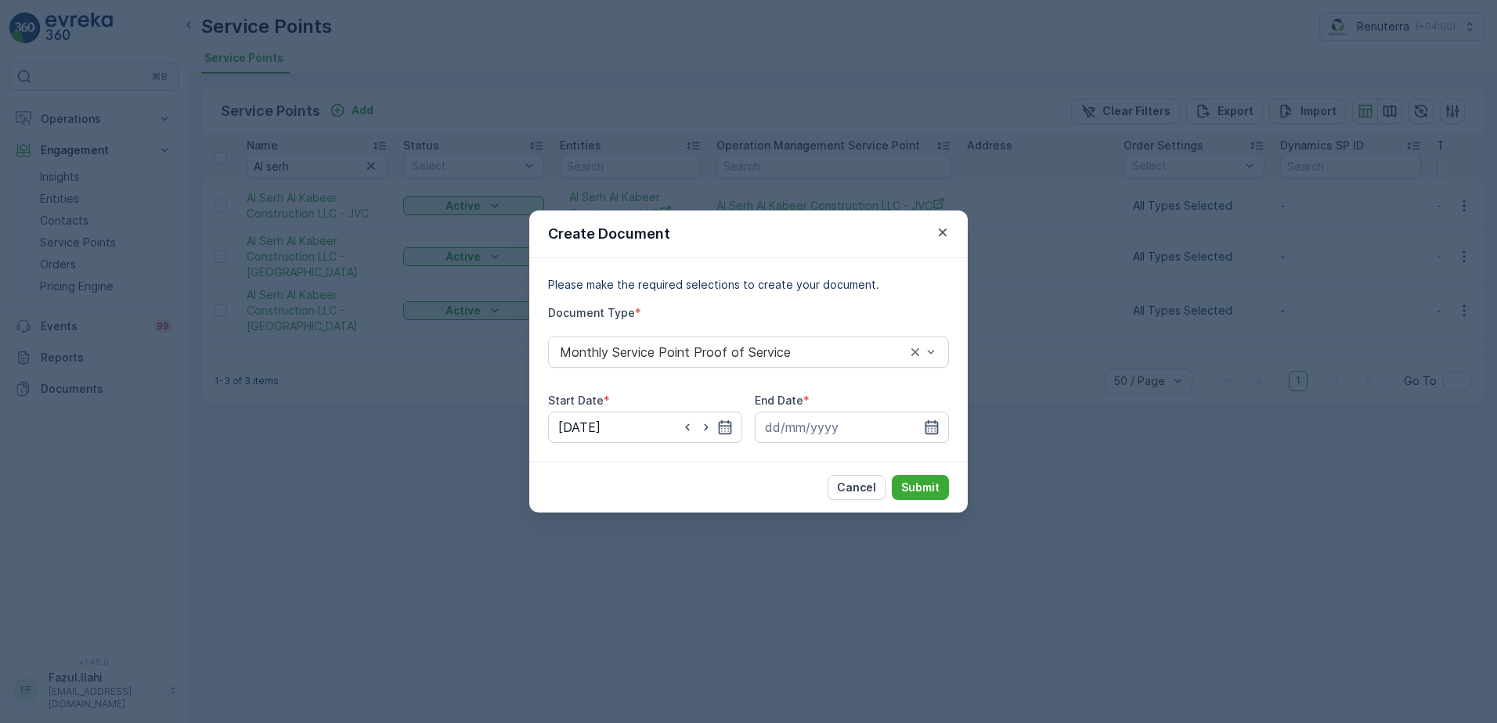
click at [937, 426] on icon "button" at bounding box center [931, 427] width 13 height 14
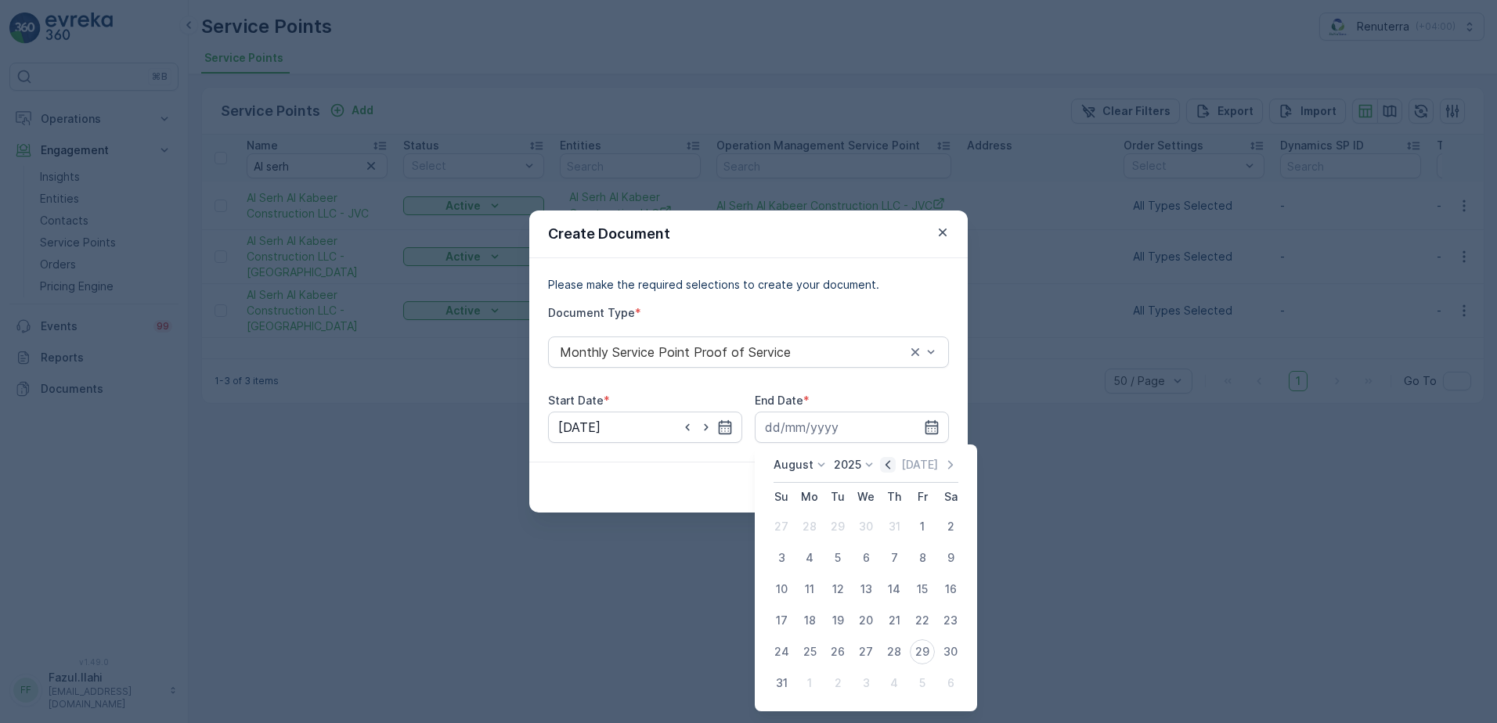
click at [886, 470] on icon "button" at bounding box center [888, 465] width 16 height 16
click at [898, 648] on div "31" at bounding box center [894, 652] width 25 height 25
type input "[DATE]"
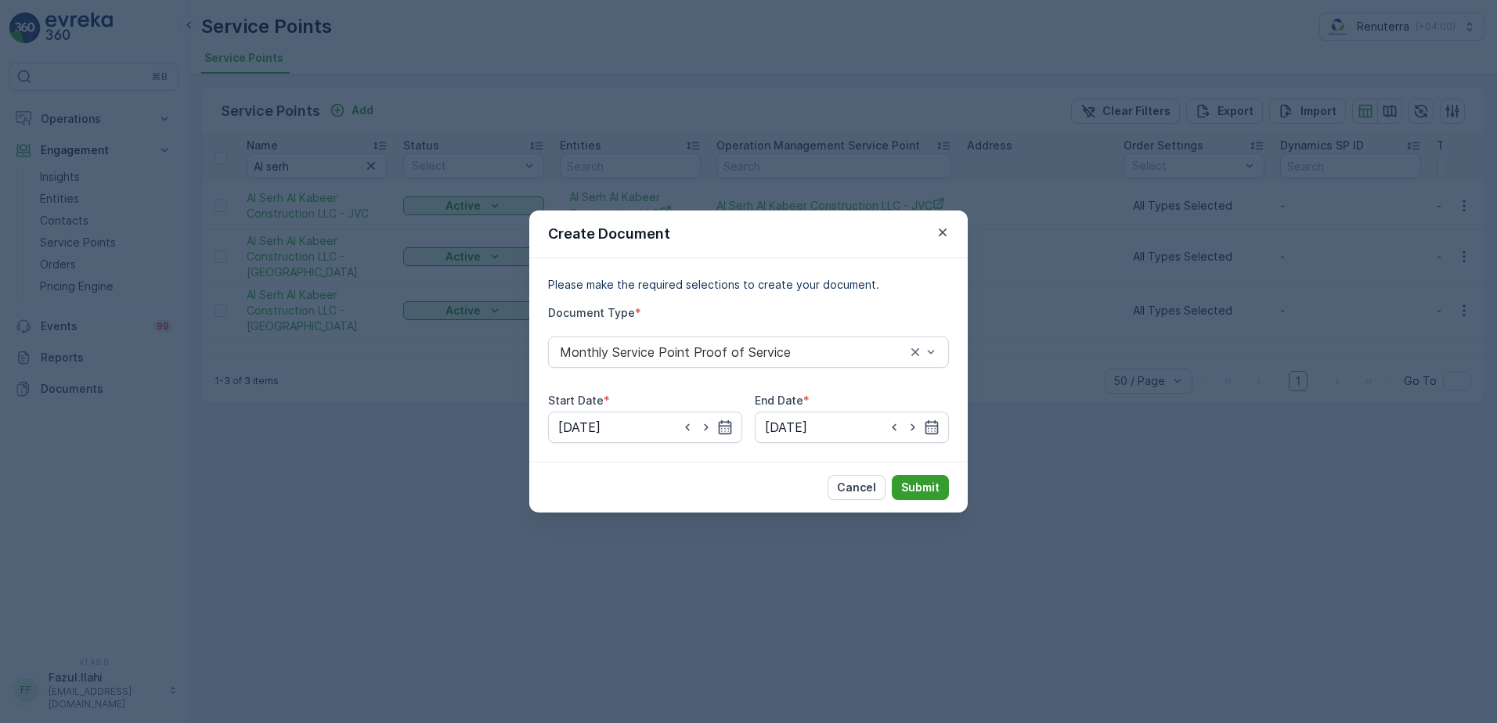
click at [925, 482] on p "Submit" at bounding box center [920, 488] width 38 height 16
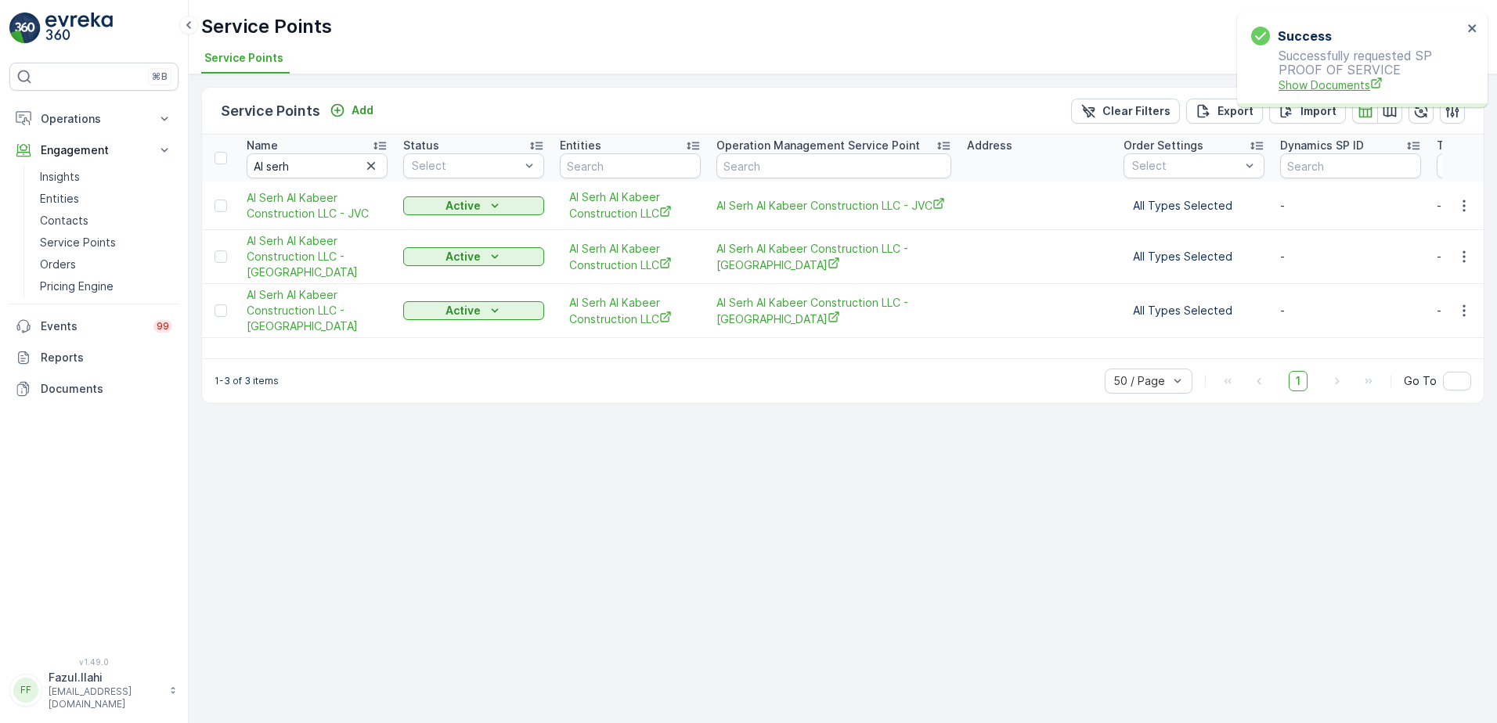
click at [1314, 77] on span "Show Documents" at bounding box center [1371, 85] width 184 height 16
click at [1460, 205] on icon "button" at bounding box center [1464, 206] width 16 height 16
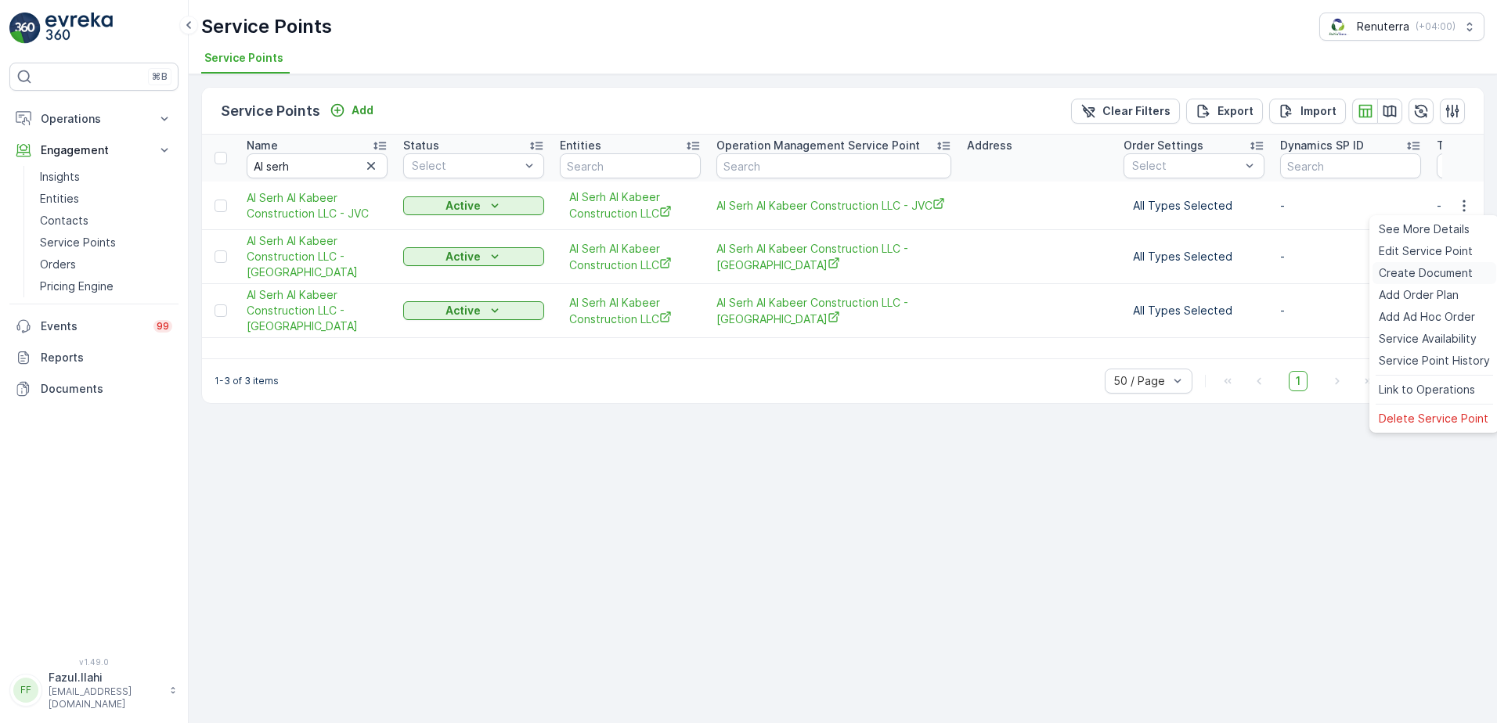
click at [1407, 271] on span "Create Document" at bounding box center [1426, 273] width 94 height 16
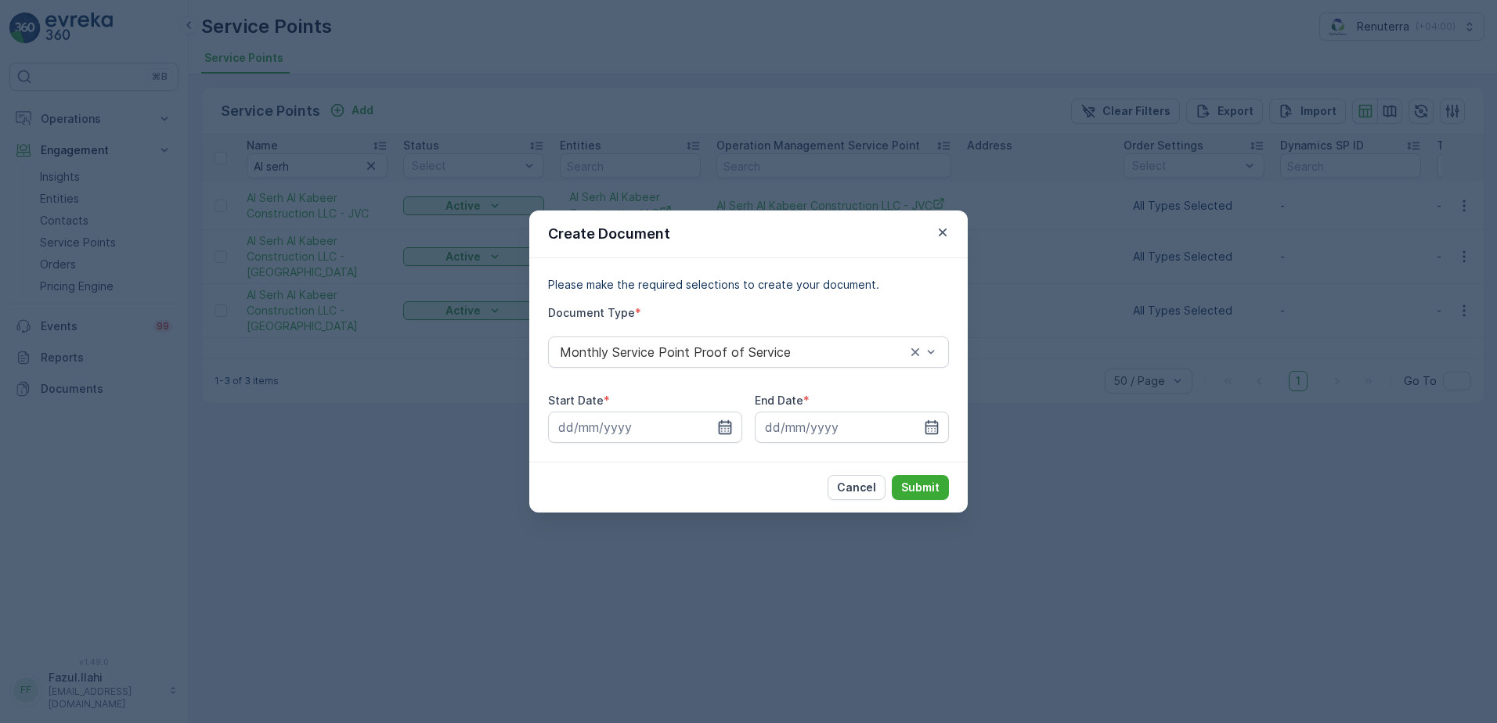
click at [729, 427] on icon "button" at bounding box center [725, 427] width 13 height 14
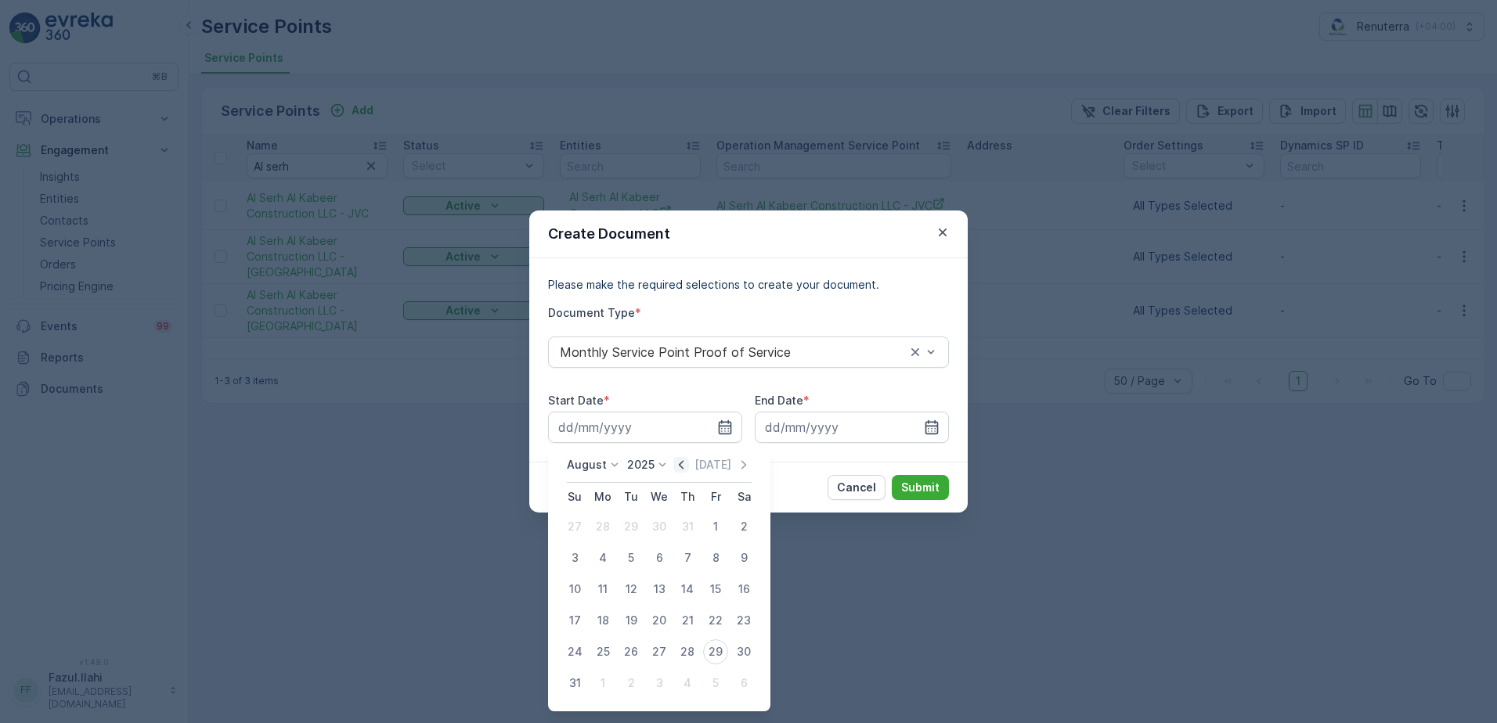
click at [689, 467] on icon "button" at bounding box center [681, 465] width 16 height 16
click at [626, 531] on div "1" at bounding box center [631, 526] width 25 height 25
type input "[DATE]"
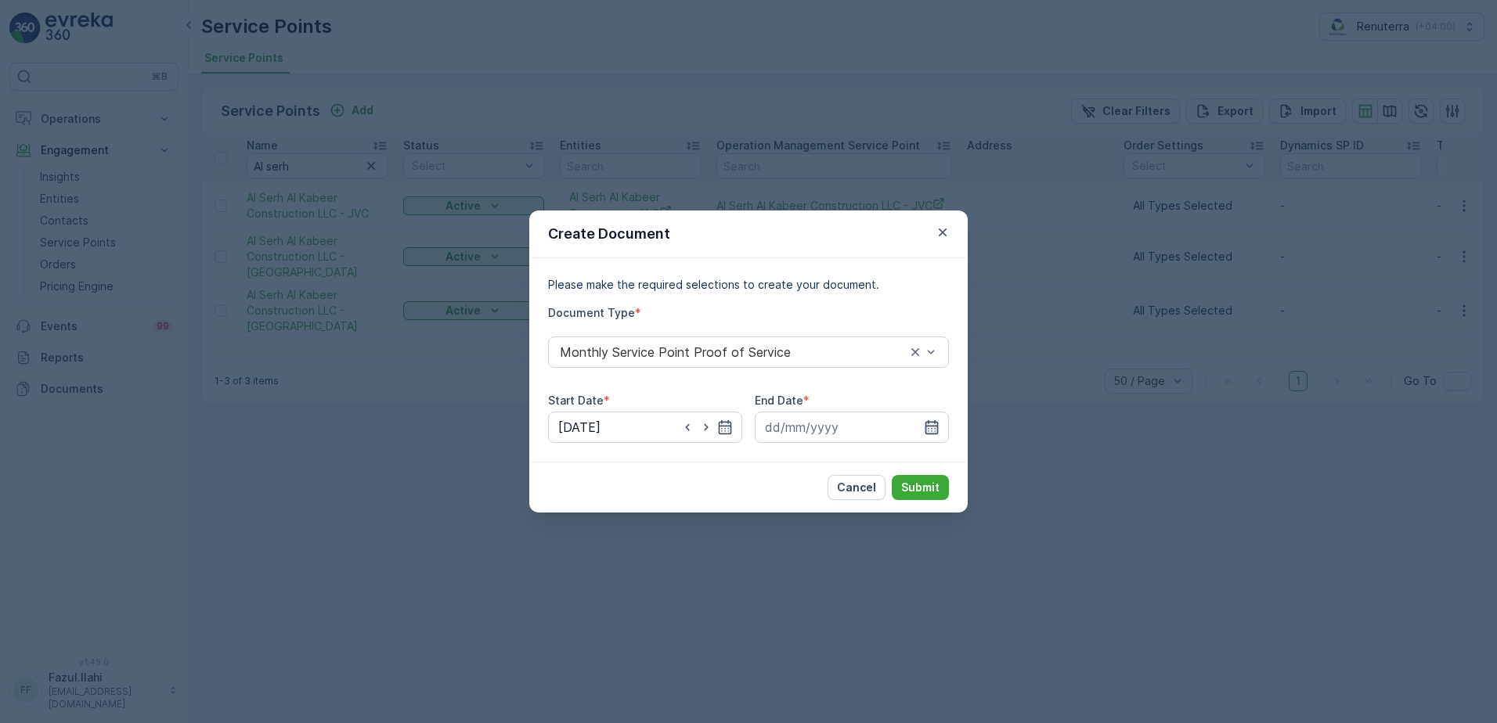
click at [929, 431] on icon "button" at bounding box center [931, 427] width 13 height 14
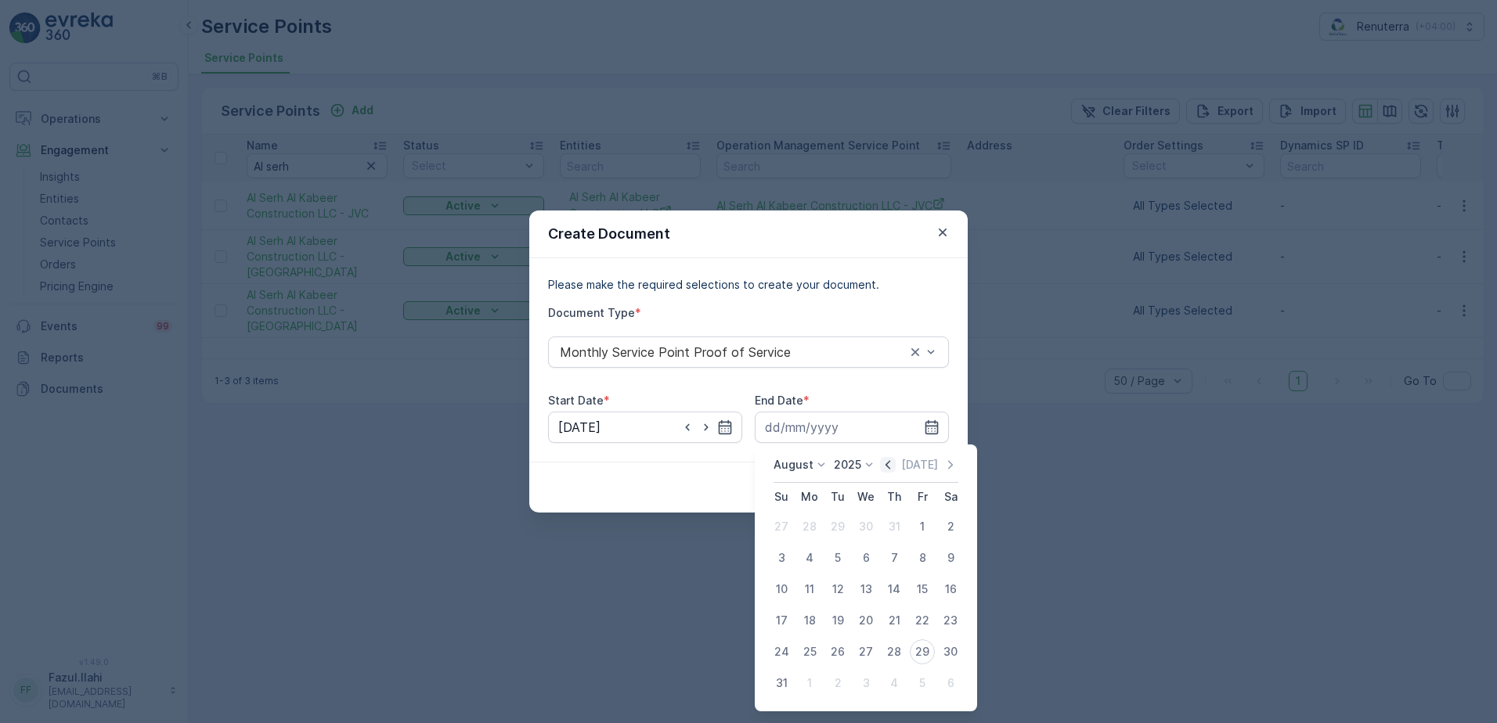
click at [893, 466] on icon "button" at bounding box center [888, 465] width 16 height 16
click at [892, 657] on div "31" at bounding box center [894, 652] width 25 height 25
type input "[DATE]"
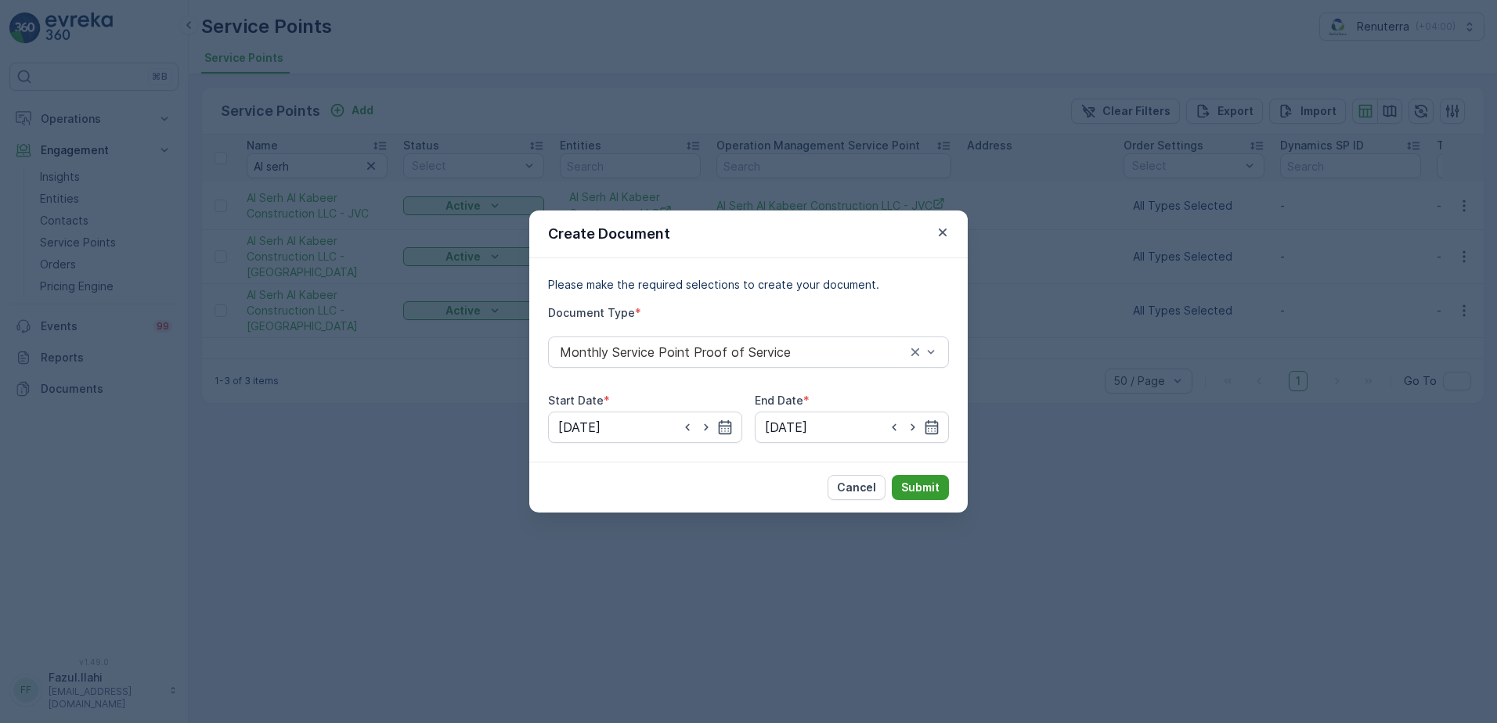
click at [922, 489] on p "Submit" at bounding box center [920, 488] width 38 height 16
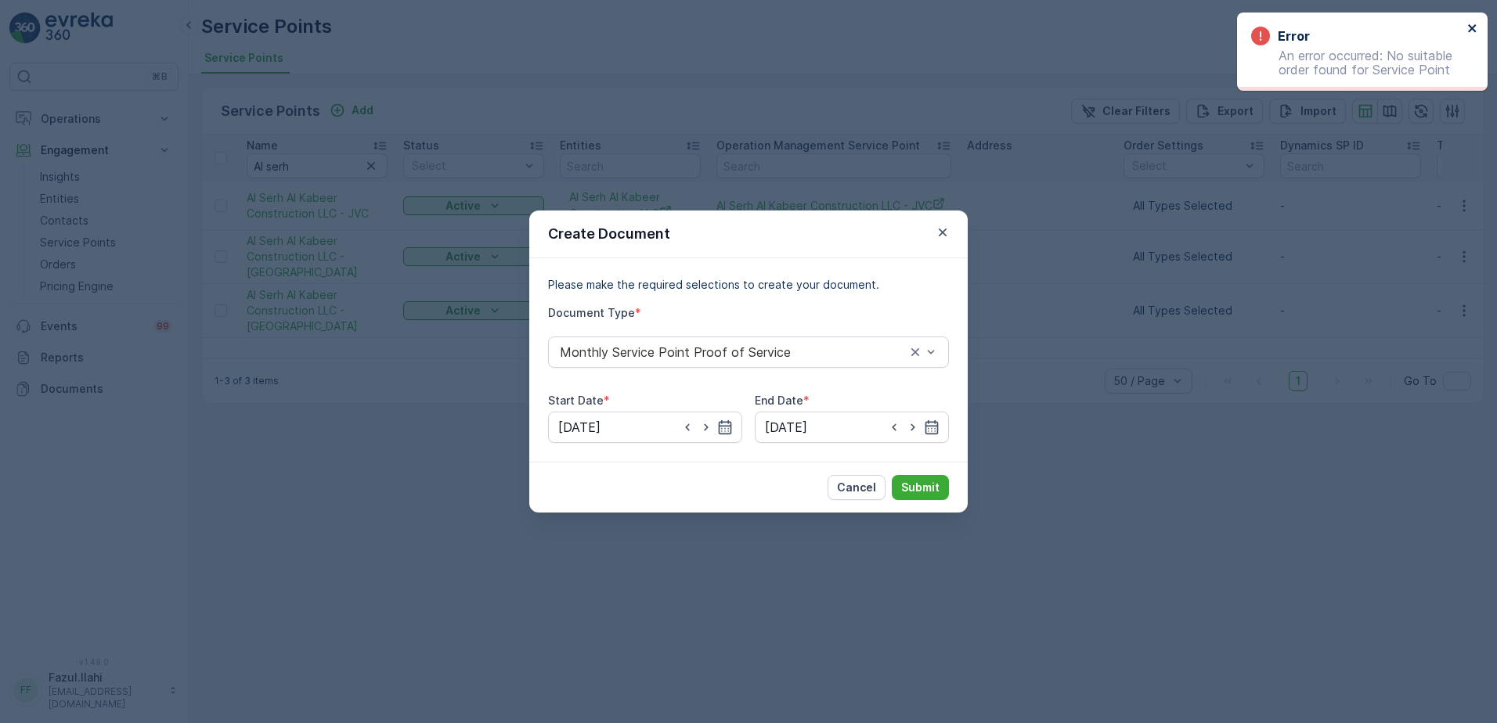
click at [1467, 23] on icon "close" at bounding box center [1472, 28] width 11 height 13
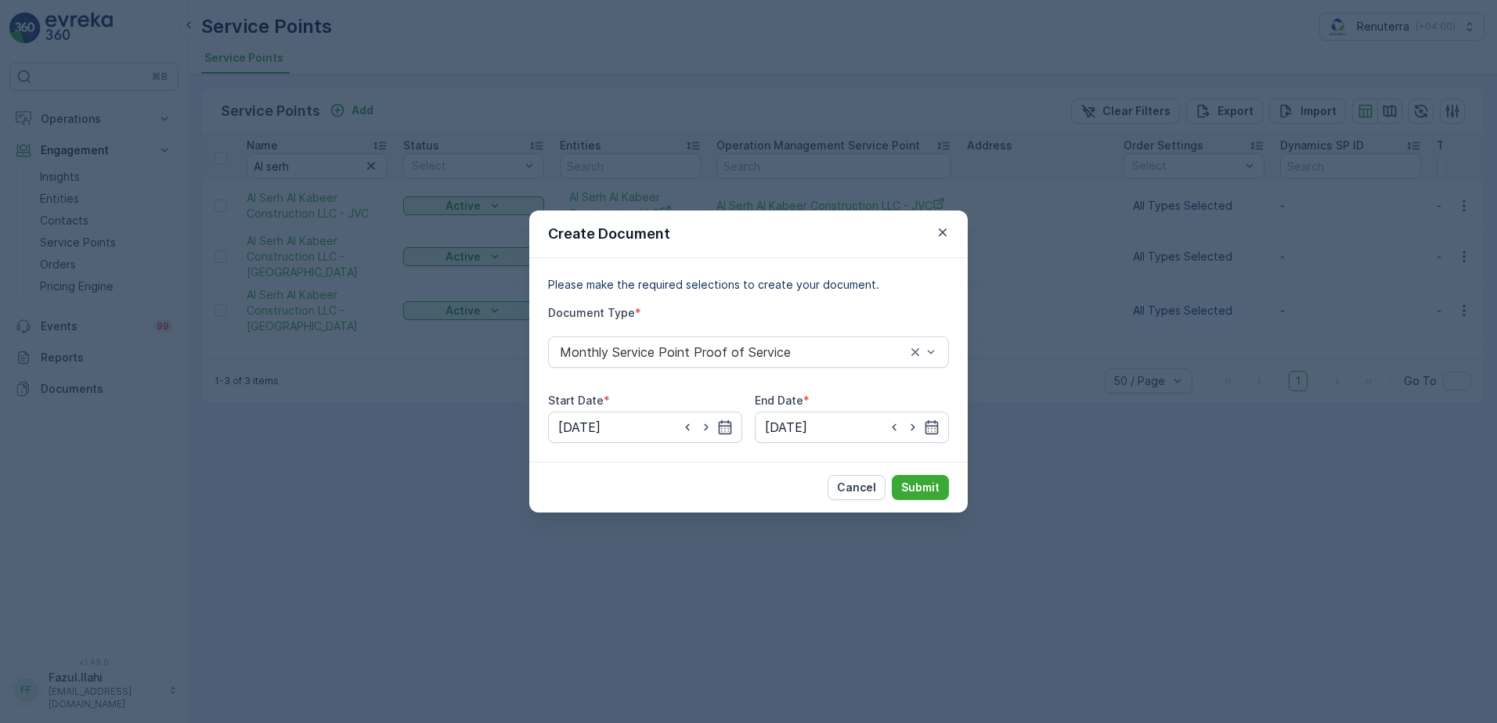
drag, startPoint x: 937, startPoint y: 226, endPoint x: 1112, endPoint y: 231, distance: 174.7
click at [952, 229] on div "Create Document" at bounding box center [748, 235] width 438 height 48
click at [936, 232] on icon "button" at bounding box center [943, 233] width 16 height 16
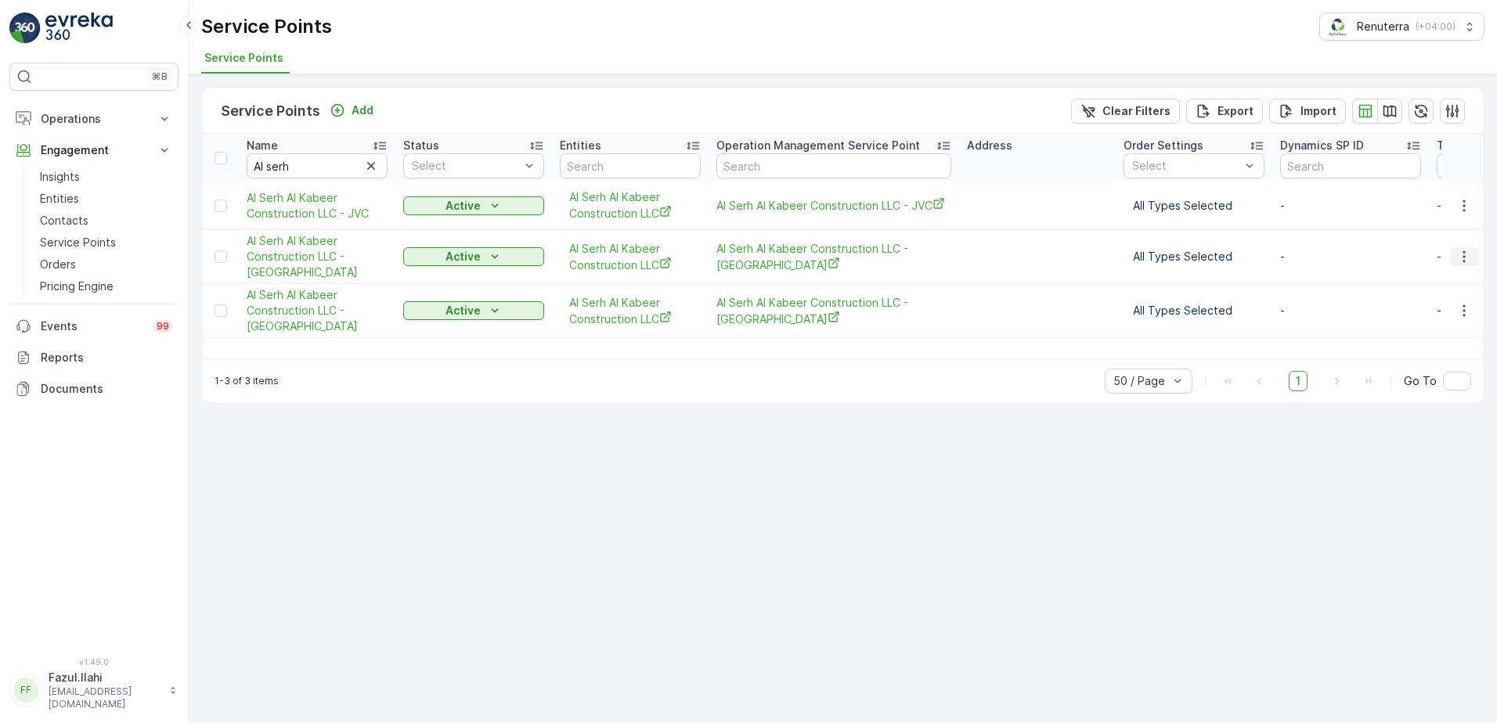
click at [1462, 258] on icon "button" at bounding box center [1464, 257] width 16 height 16
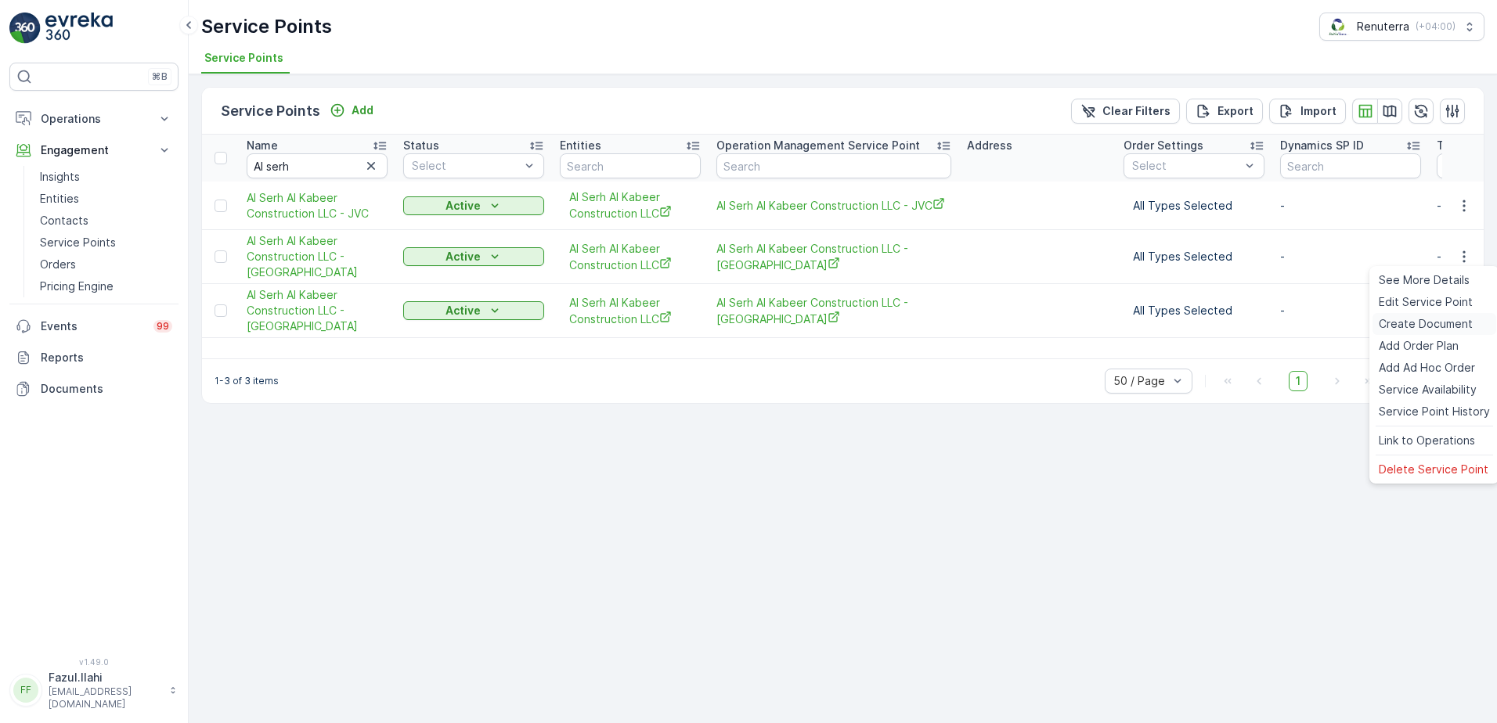
click at [1389, 328] on span "Create Document" at bounding box center [1426, 324] width 94 height 16
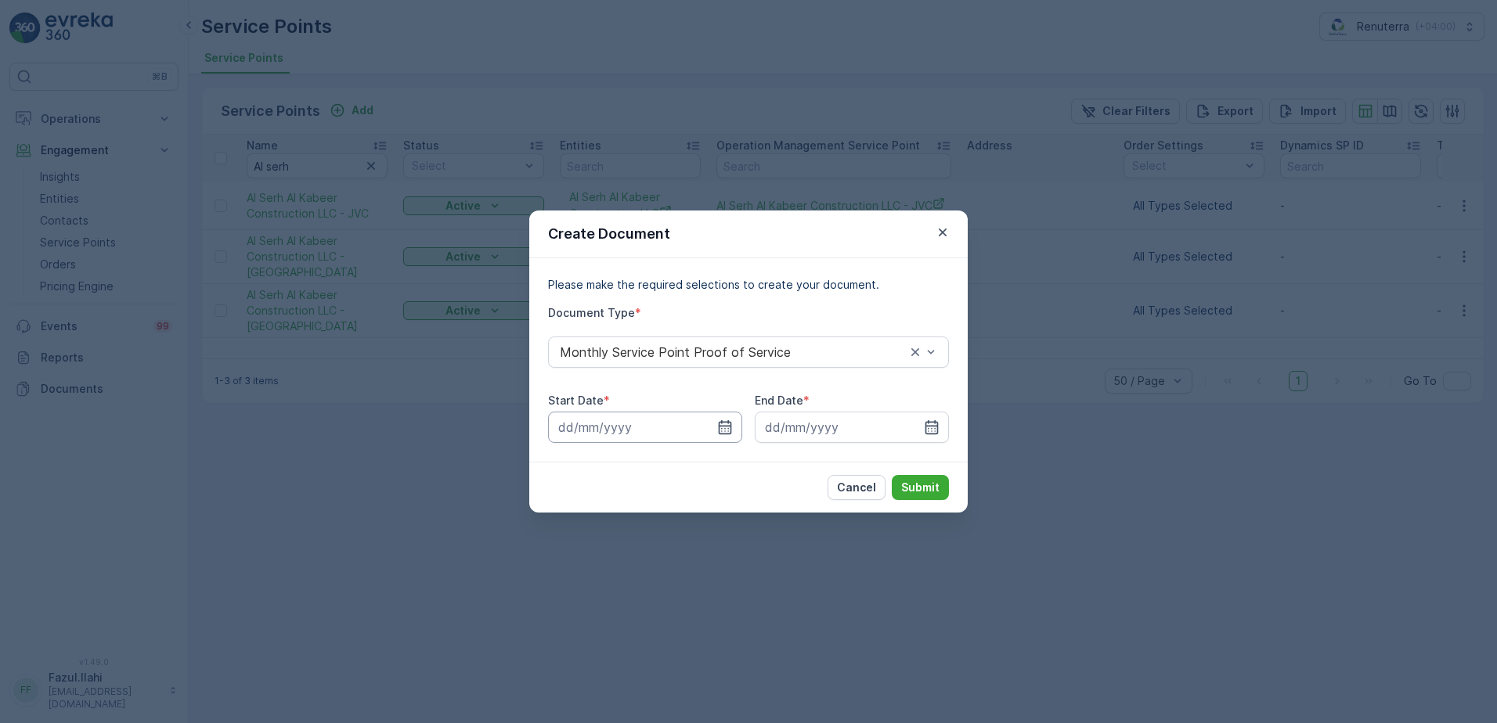
click at [709, 428] on input at bounding box center [645, 427] width 194 height 31
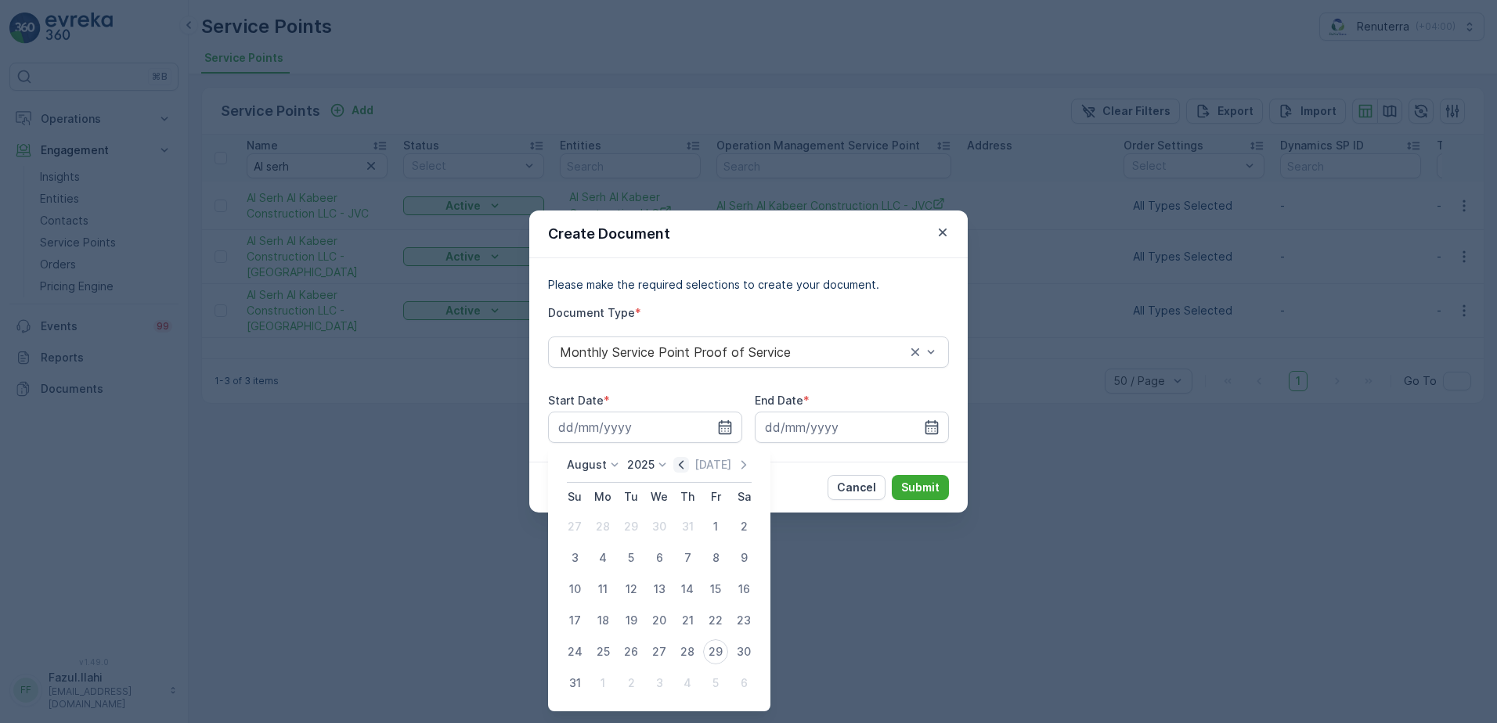
click at [683, 464] on icon "button" at bounding box center [681, 465] width 16 height 16
click at [632, 525] on div "1" at bounding box center [631, 526] width 25 height 25
type input "[DATE]"
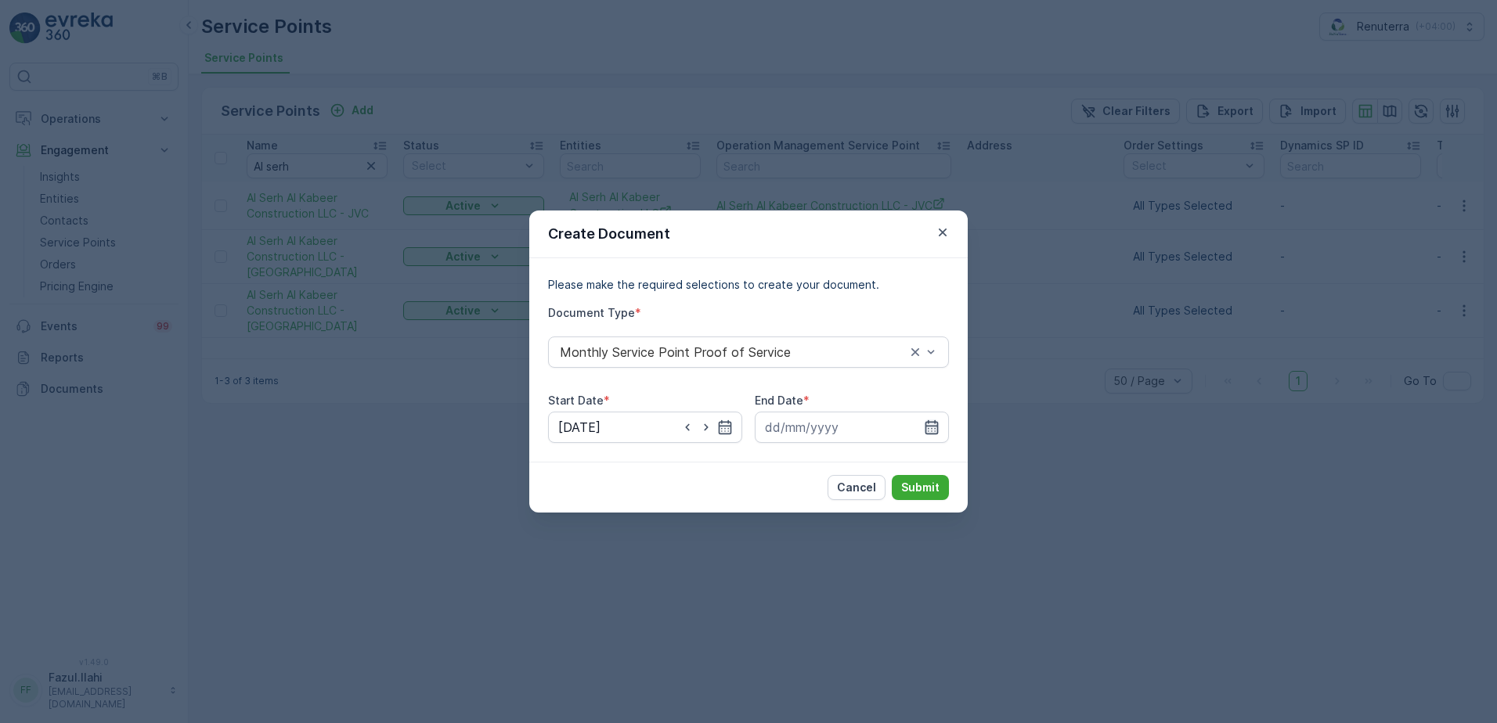
click at [937, 426] on icon "button" at bounding box center [931, 427] width 13 height 14
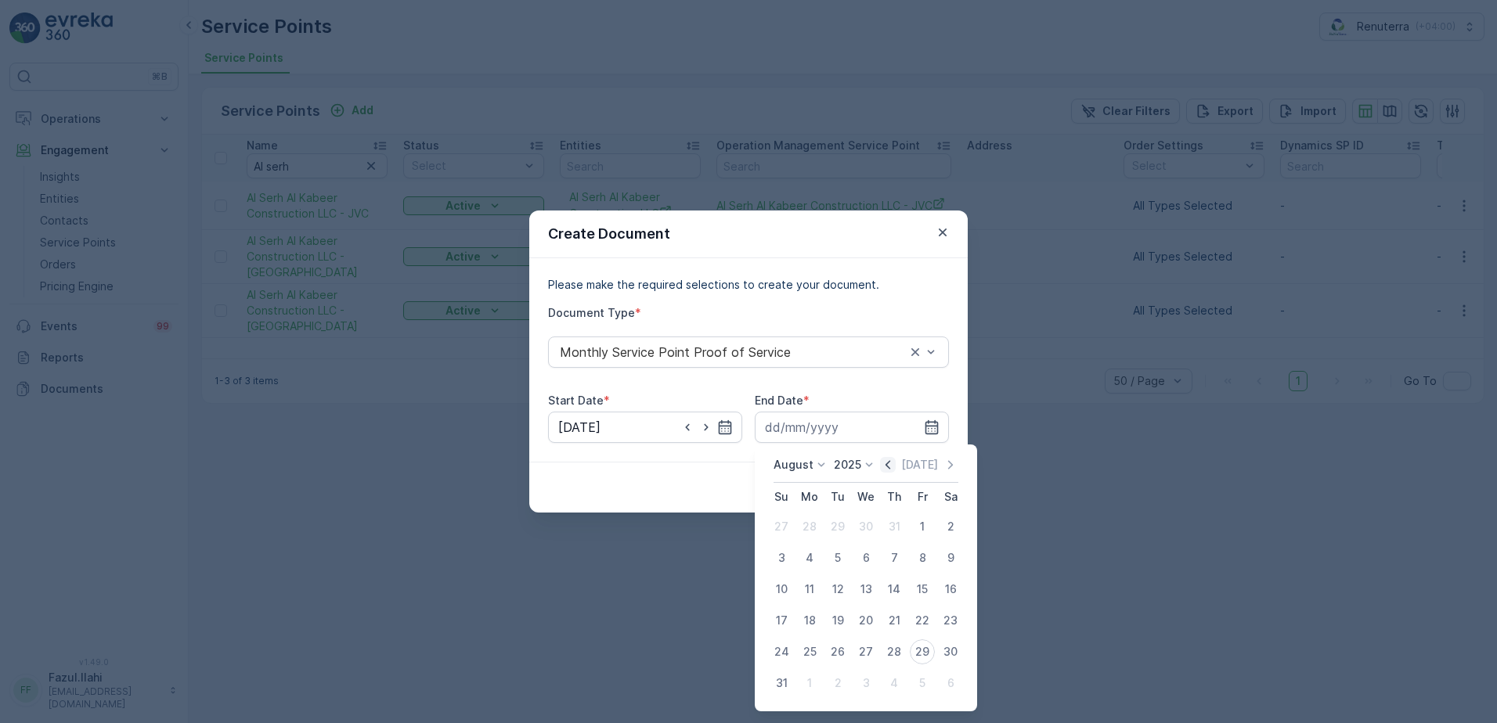
click at [889, 464] on icon "button" at bounding box center [888, 465] width 16 height 16
click at [895, 647] on div "31" at bounding box center [894, 652] width 25 height 25
type input "[DATE]"
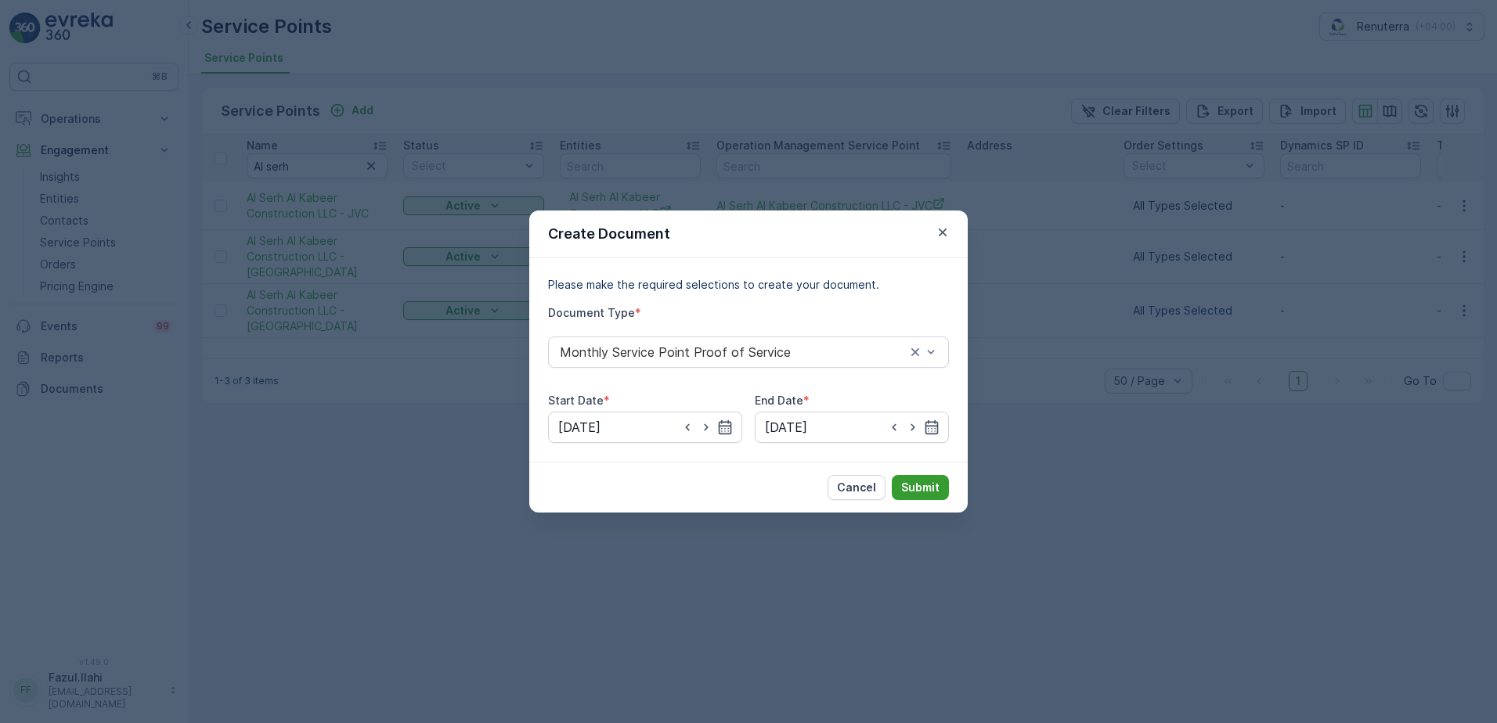
click at [936, 491] on p "Submit" at bounding box center [920, 488] width 38 height 16
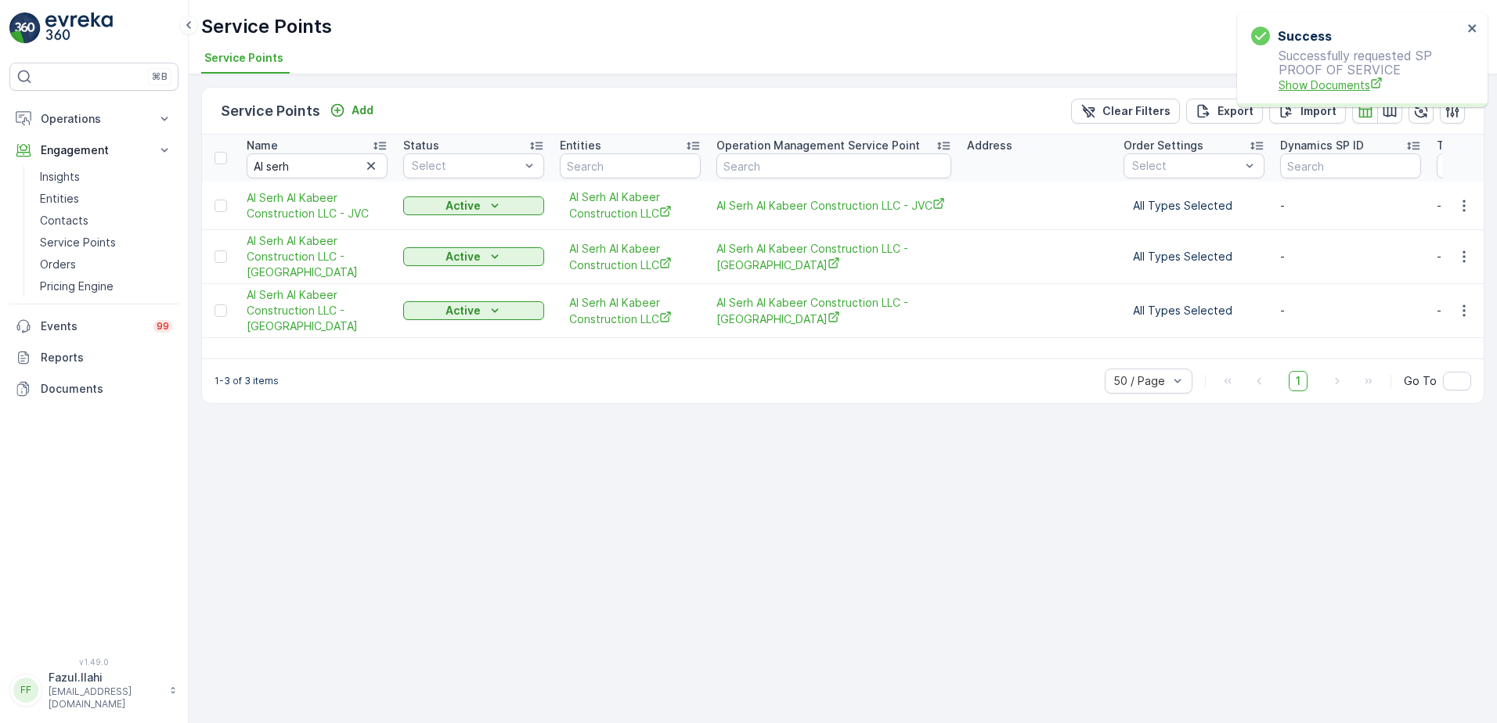
click at [1348, 82] on span "Show Documents" at bounding box center [1371, 85] width 184 height 16
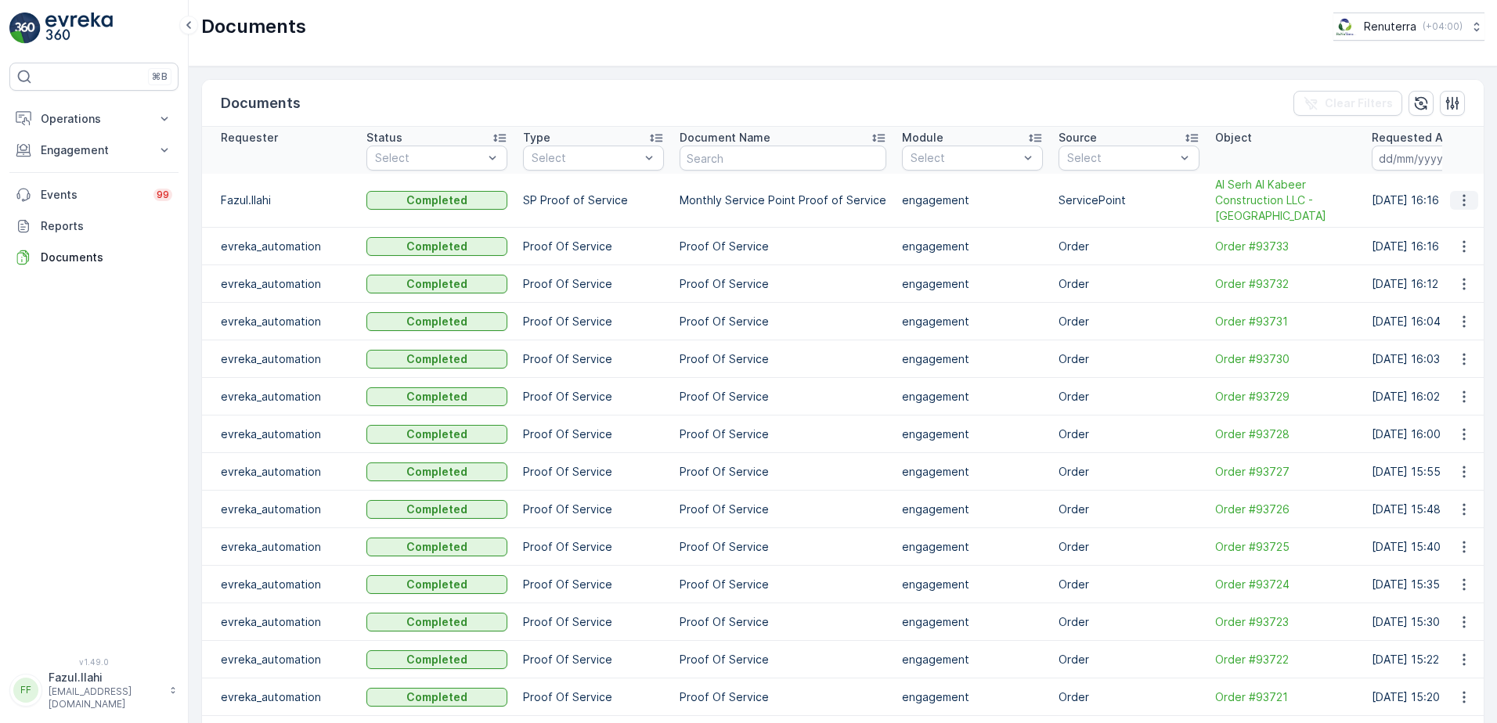
click at [1463, 197] on icon "button" at bounding box center [1464, 201] width 16 height 16
click at [1448, 222] on span "See Details" at bounding box center [1460, 224] width 60 height 16
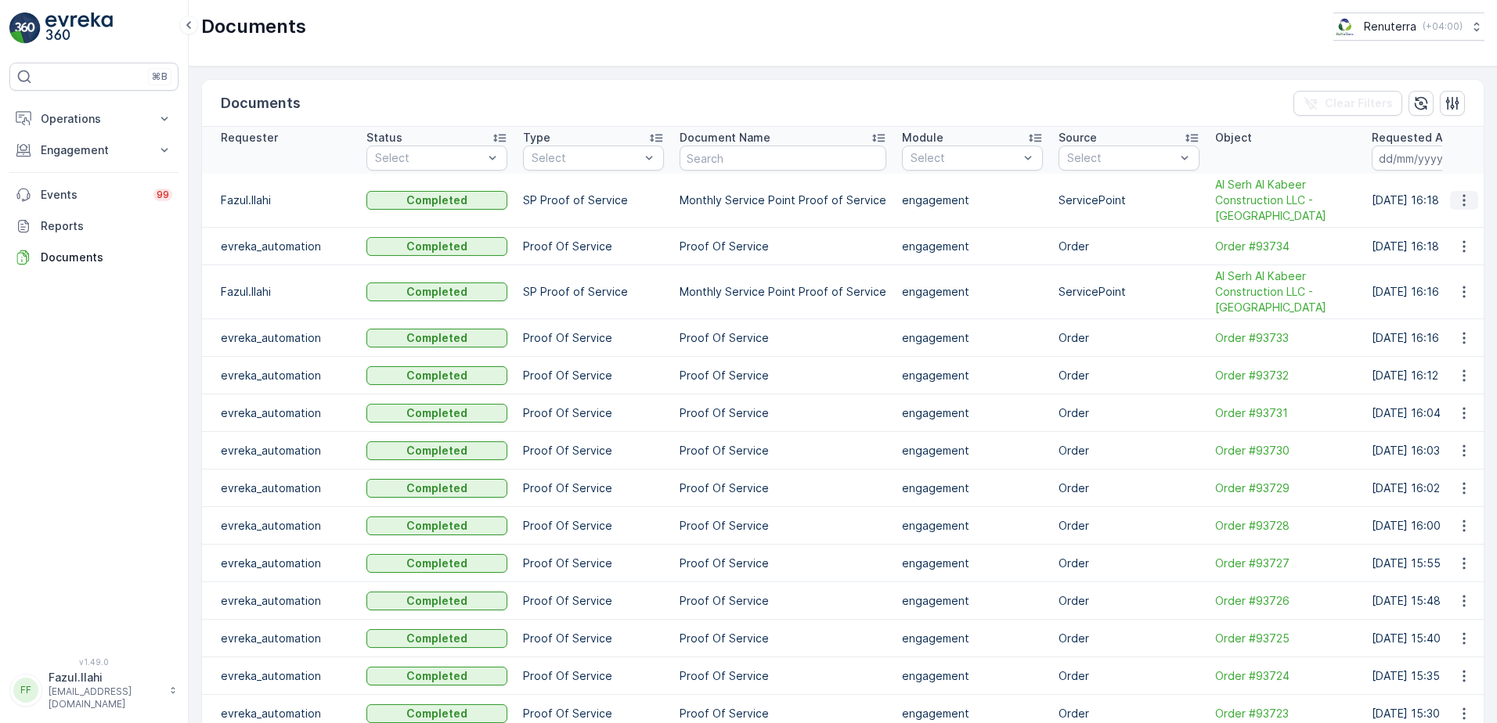
click at [1456, 197] on icon "button" at bounding box center [1464, 201] width 16 height 16
click at [1444, 221] on span "See Details" at bounding box center [1460, 224] width 60 height 16
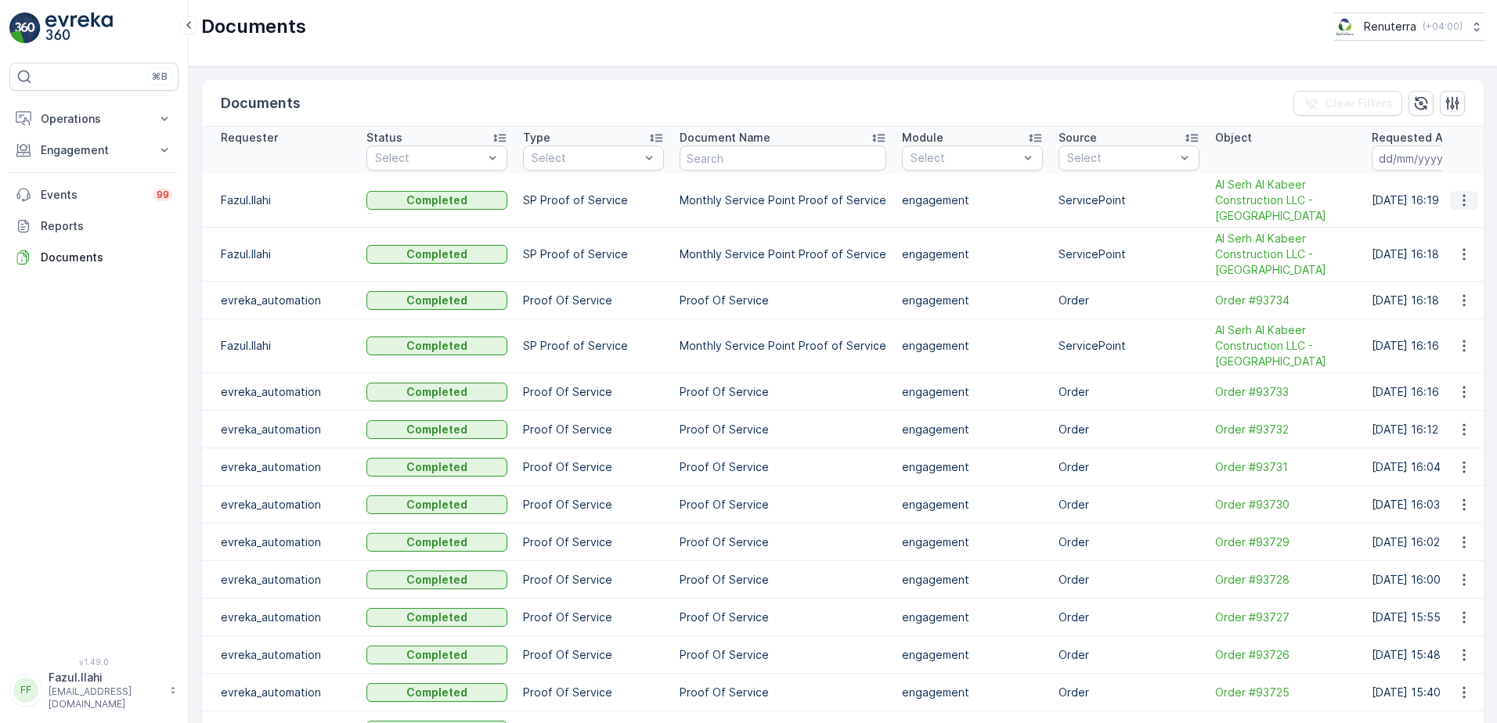
click at [1463, 201] on icon "button" at bounding box center [1464, 201] width 16 height 16
click at [1438, 226] on span "See Details" at bounding box center [1460, 224] width 60 height 16
